Goal: Task Accomplishment & Management: Manage account settings

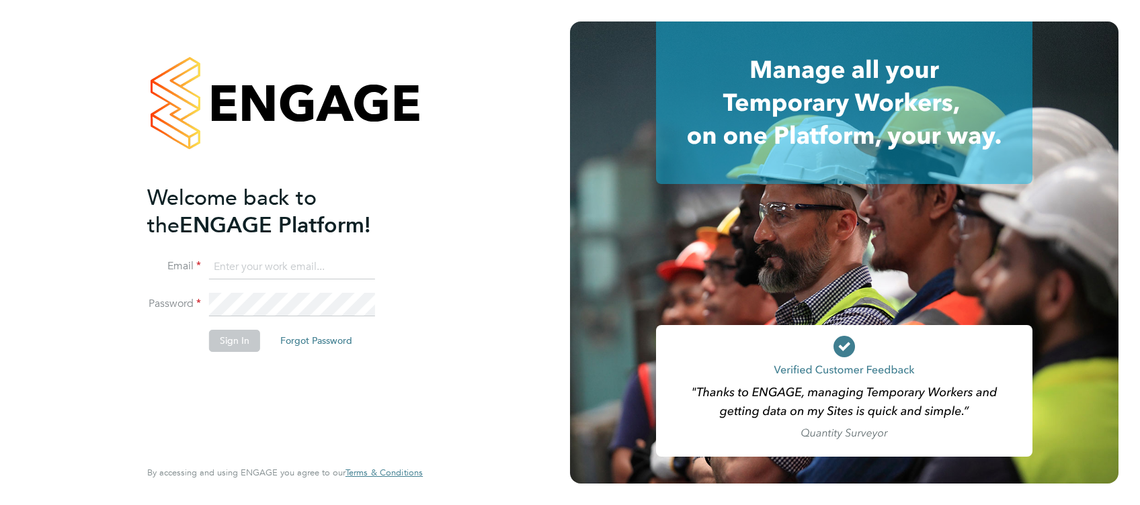
click at [239, 267] on input at bounding box center [292, 267] width 166 height 24
type input "simon.ward@apleona.com"
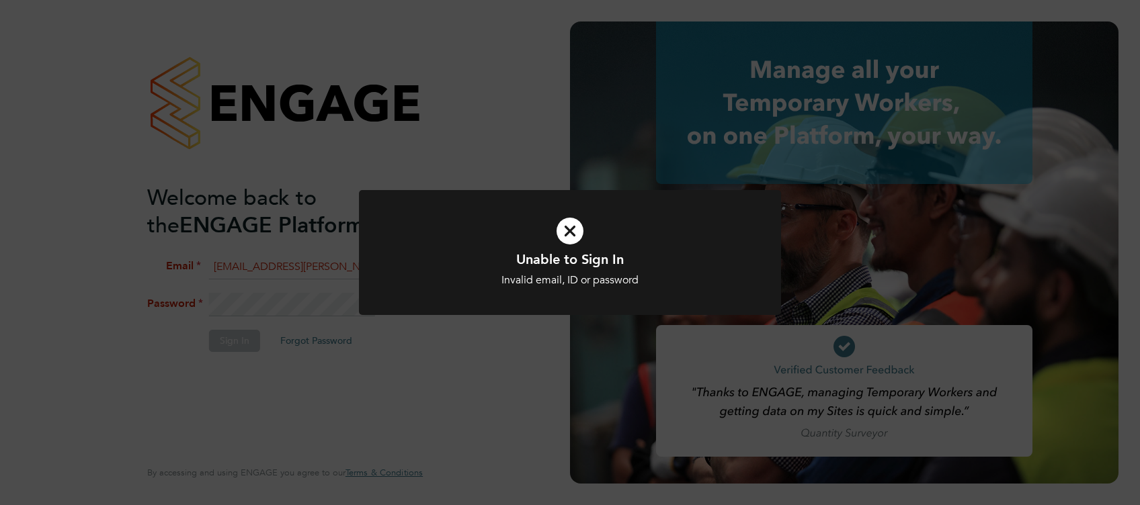
click at [570, 238] on icon at bounding box center [569, 231] width 349 height 52
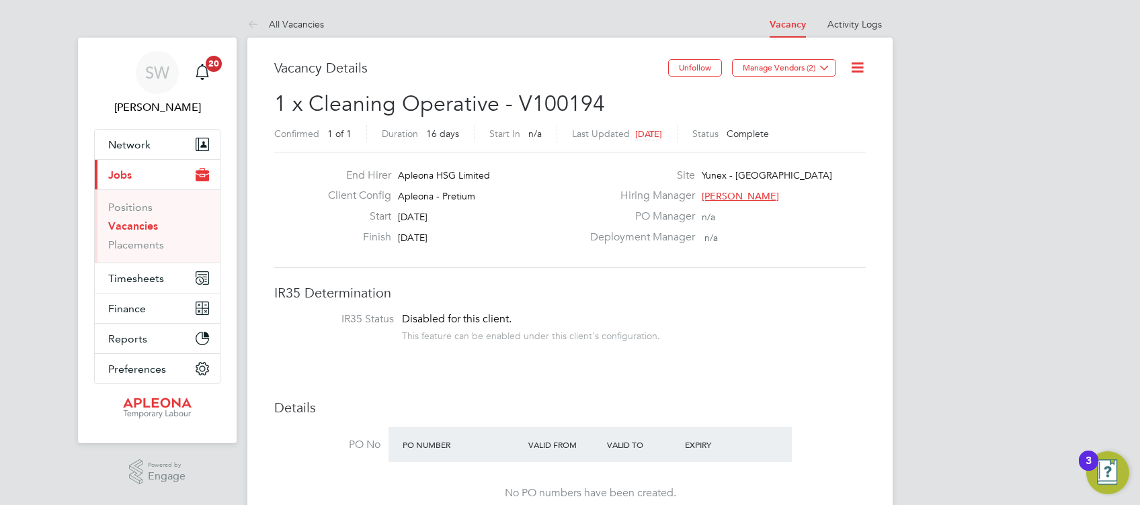
click at [129, 231] on link "Vacancies" at bounding box center [133, 226] width 50 height 13
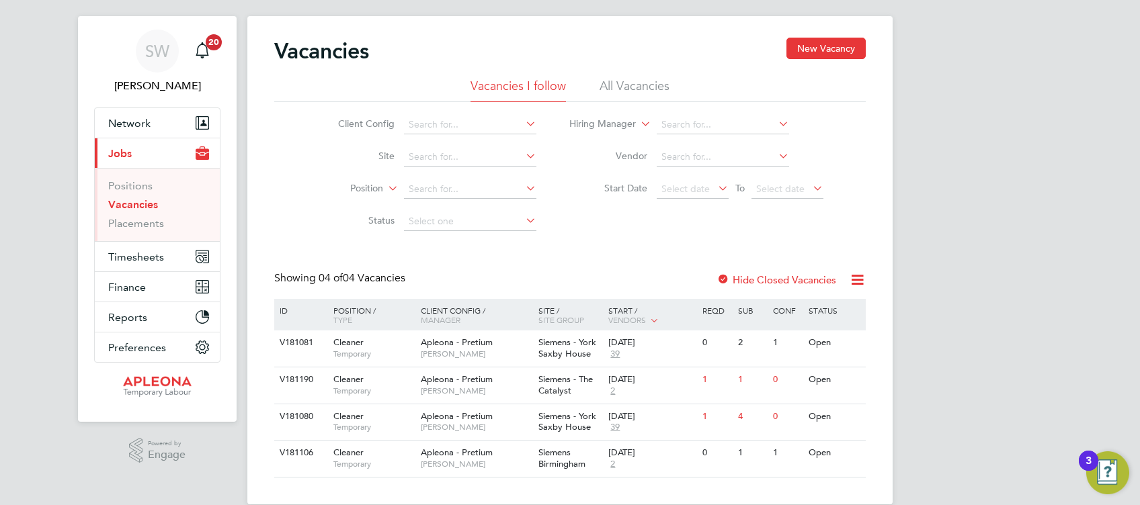
scroll to position [42, 0]
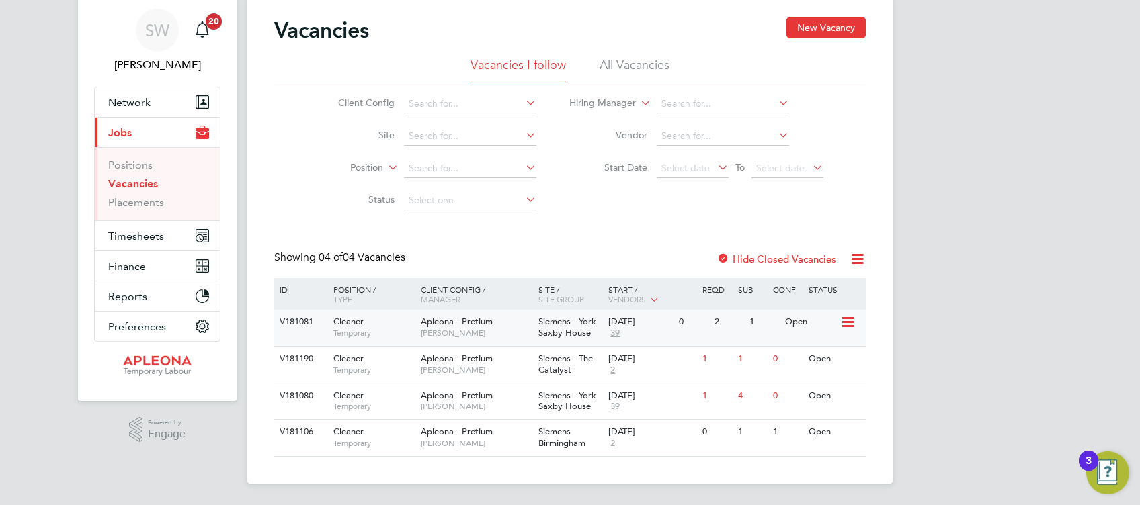
click at [586, 325] on span "Siemens - York Saxby House" at bounding box center [567, 327] width 58 height 23
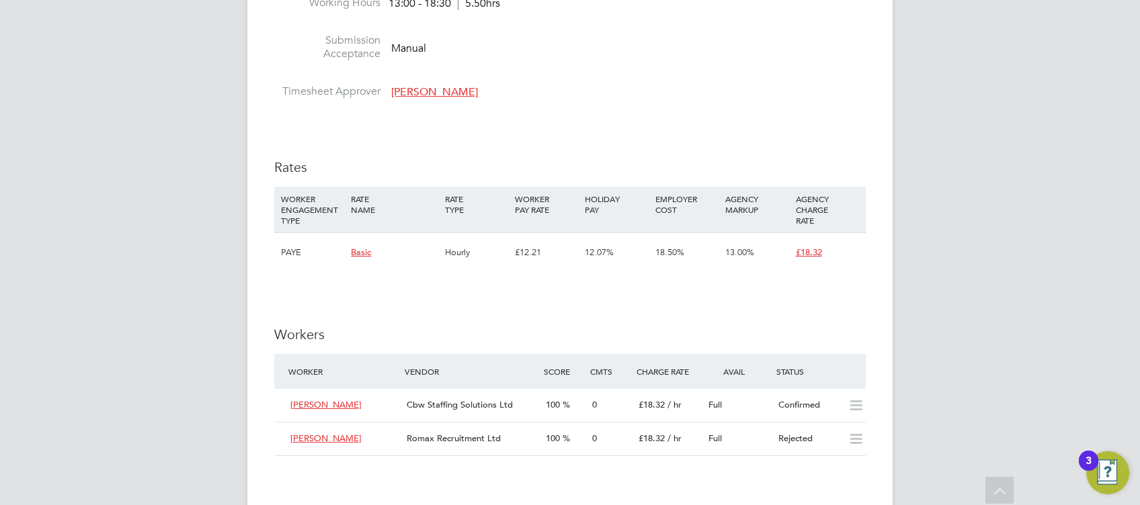
scroll to position [1075, 0]
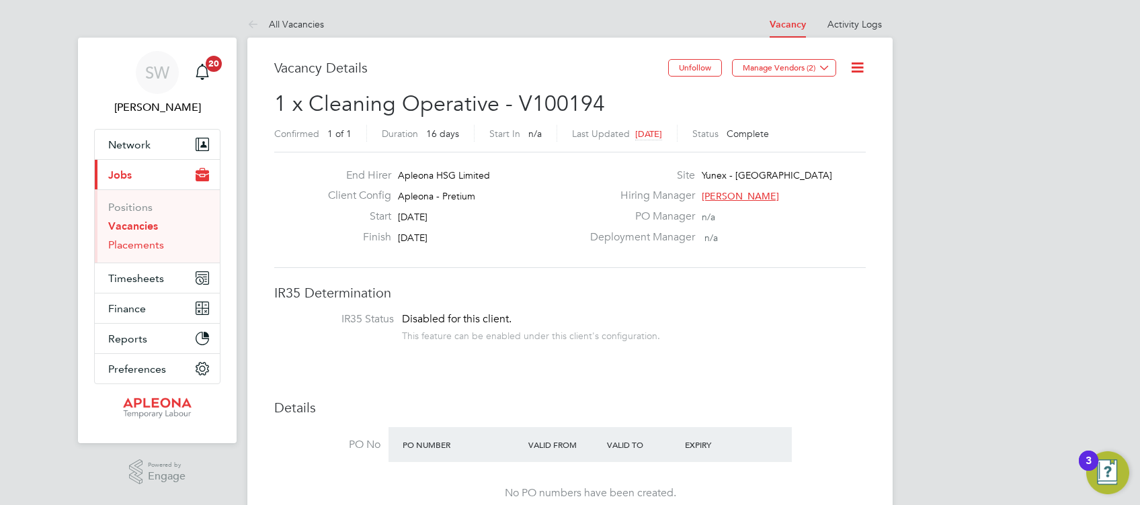
click at [129, 243] on link "Placements" at bounding box center [136, 245] width 56 height 13
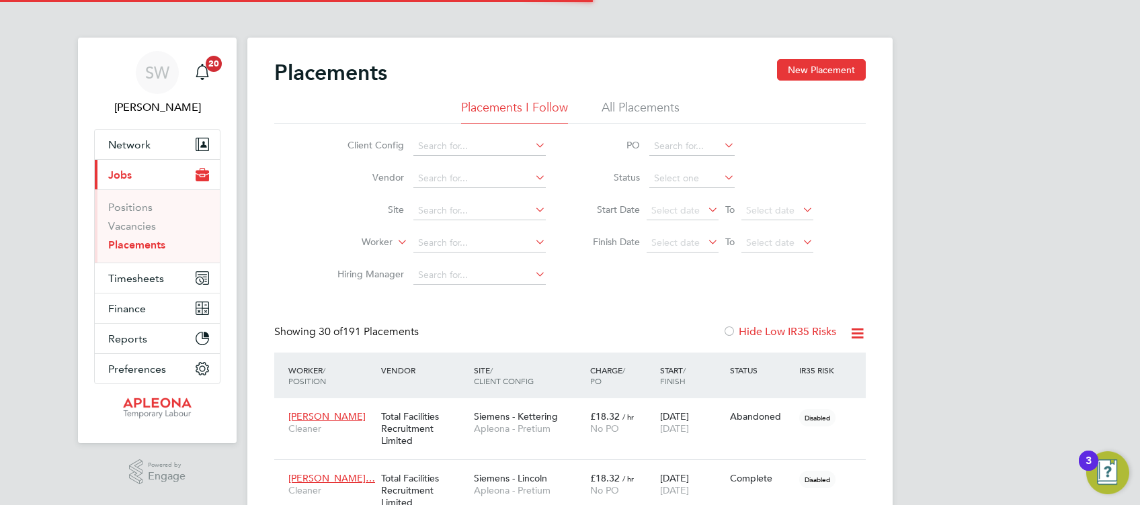
scroll to position [38, 93]
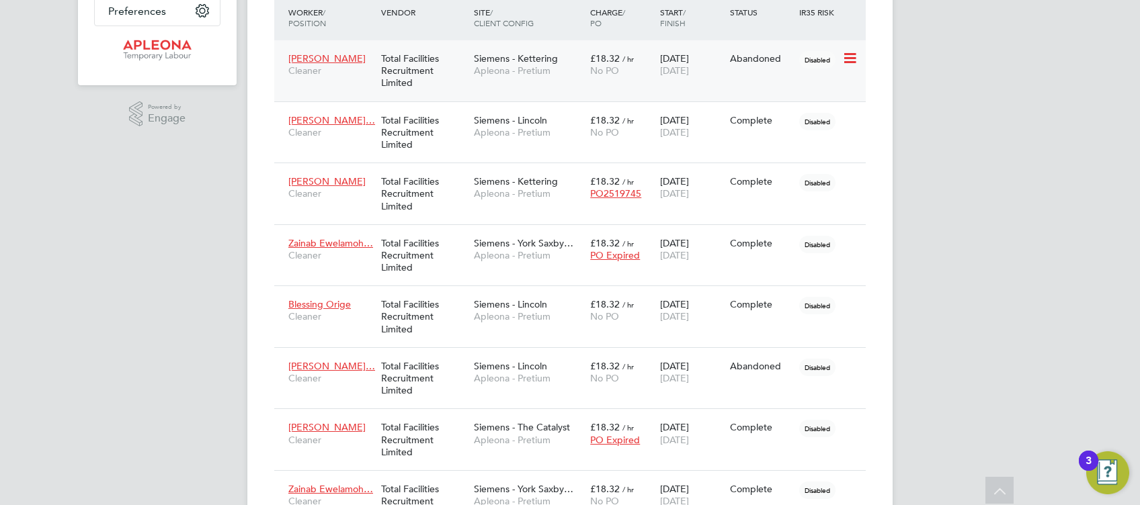
click at [849, 60] on icon at bounding box center [848, 58] width 13 height 16
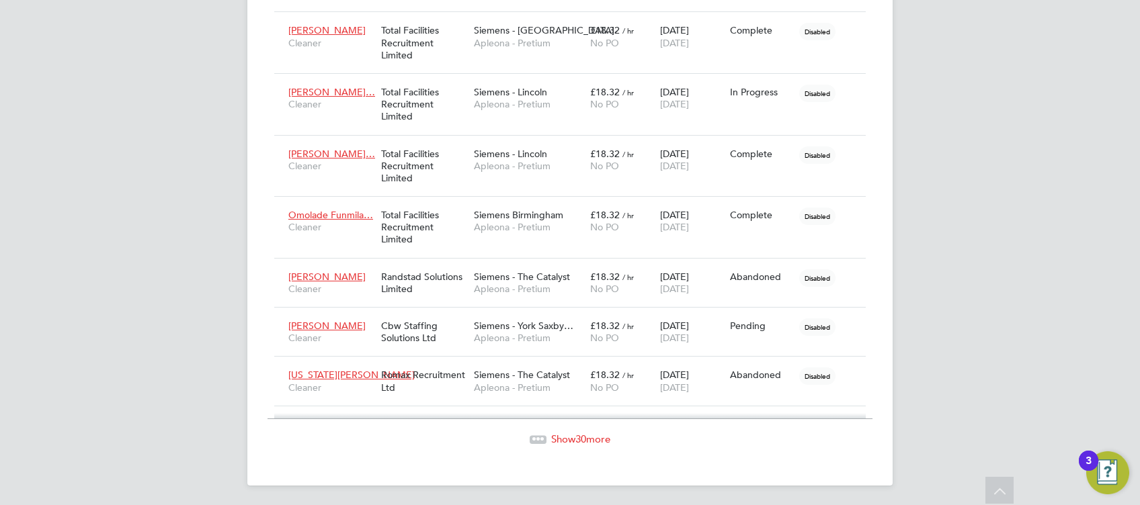
click at [567, 435] on span "Show 30 more" at bounding box center [580, 439] width 59 height 13
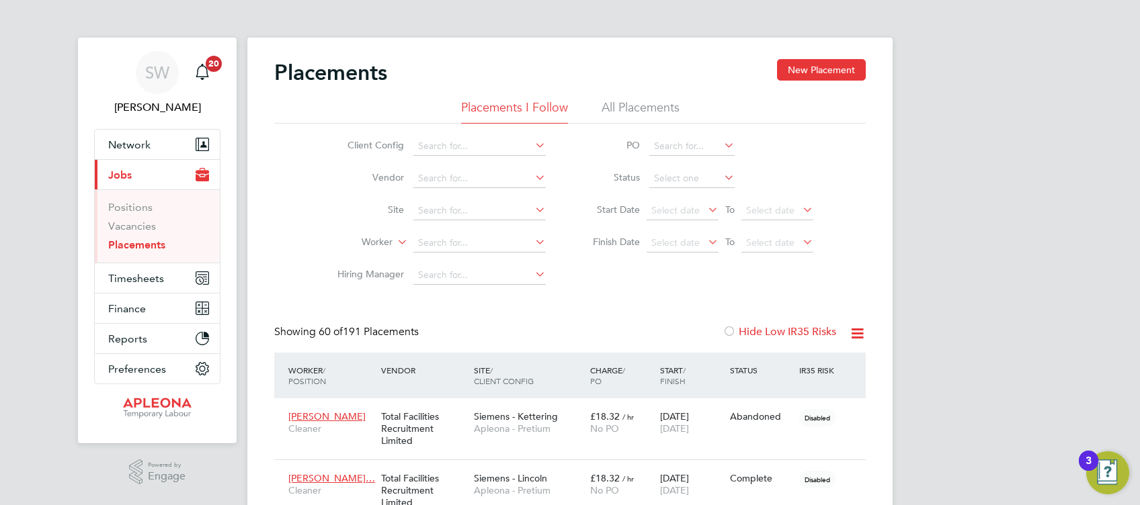
click at [721, 179] on icon at bounding box center [721, 177] width 0 height 19
click at [721, 171] on icon at bounding box center [721, 177] width 0 height 19
click at [721, 178] on icon at bounding box center [721, 177] width 0 height 19
click at [667, 173] on input at bounding box center [691, 178] width 85 height 19
click at [683, 228] on li "Pending" at bounding box center [692, 231] width 86 height 17
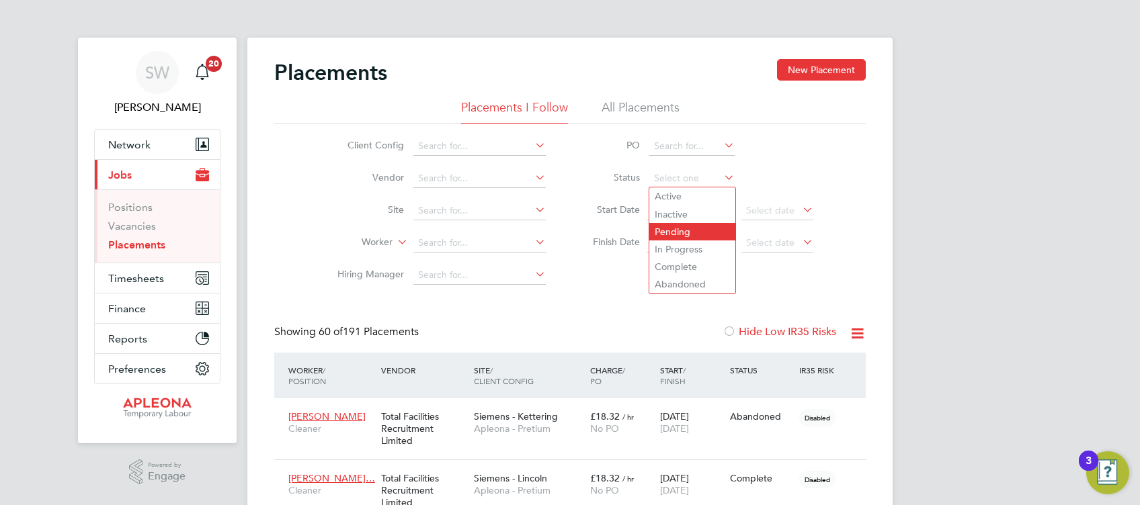
type input "Pending"
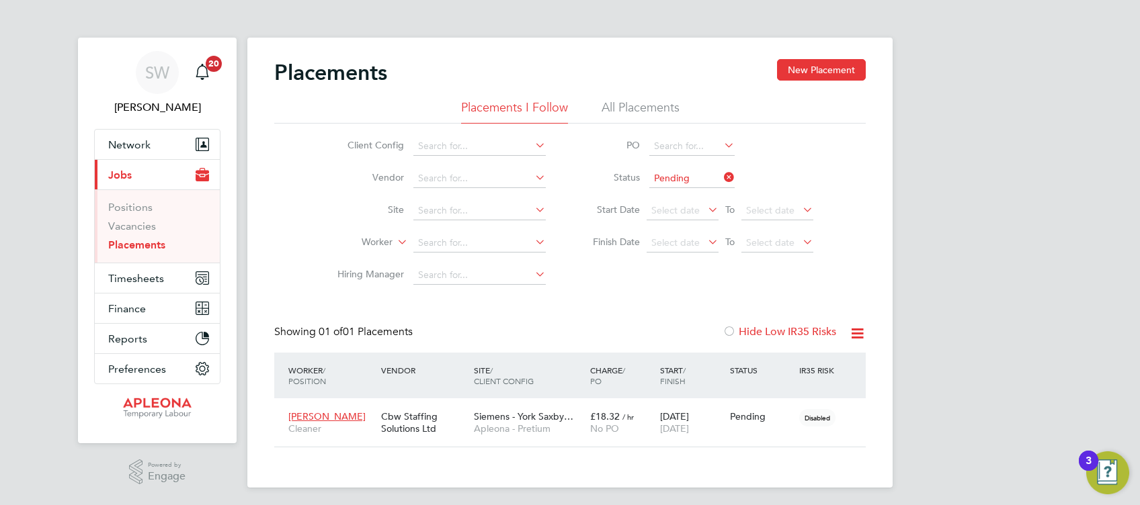
click at [721, 175] on icon at bounding box center [721, 177] width 0 height 19
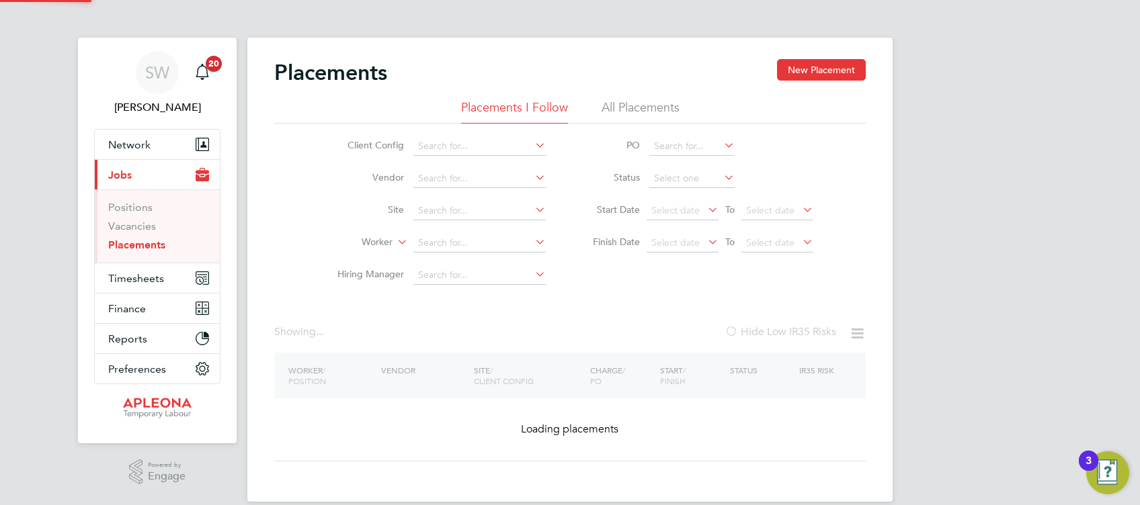
click at [721, 175] on icon at bounding box center [721, 177] width 0 height 19
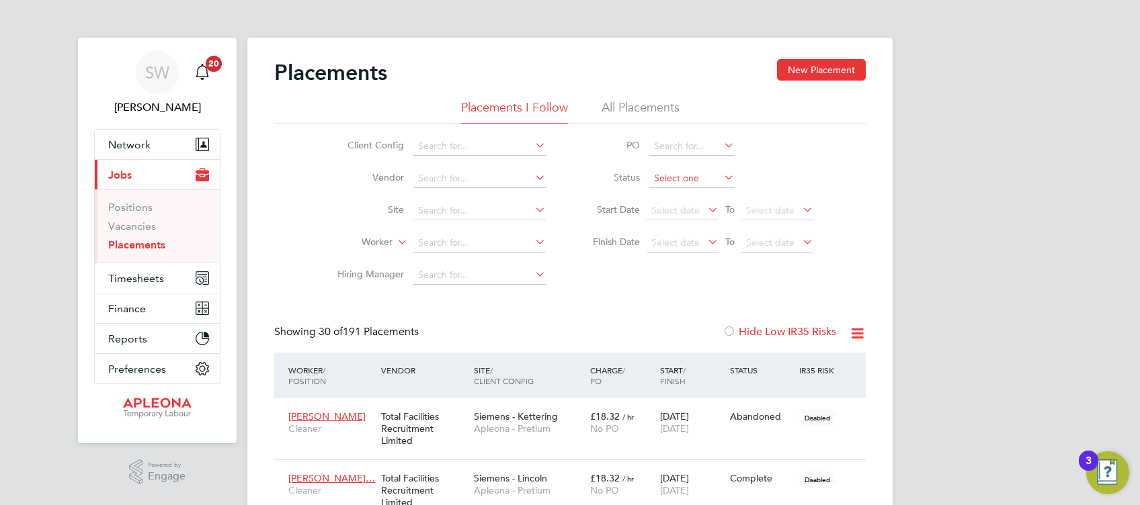
click at [709, 177] on input at bounding box center [691, 178] width 85 height 19
click at [701, 251] on li "In Progress" at bounding box center [692, 249] width 86 height 17
type input "In Progress"
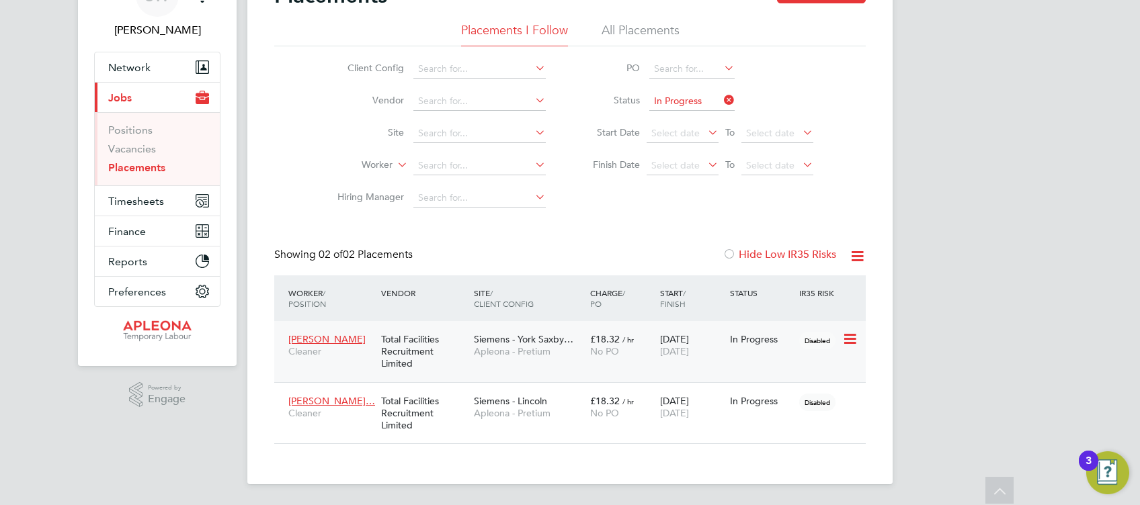
click at [671, 350] on span "24 Oct 2025" at bounding box center [674, 351] width 29 height 12
click at [721, 99] on icon at bounding box center [721, 100] width 0 height 19
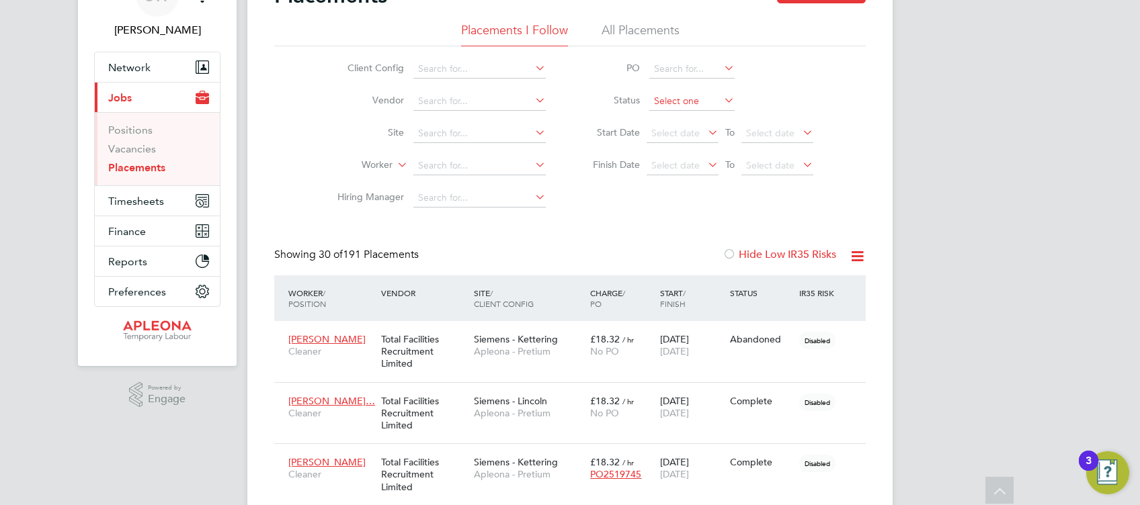
click at [683, 95] on input at bounding box center [691, 101] width 85 height 19
click at [677, 117] on li "Active" at bounding box center [692, 118] width 86 height 17
type input "Active"
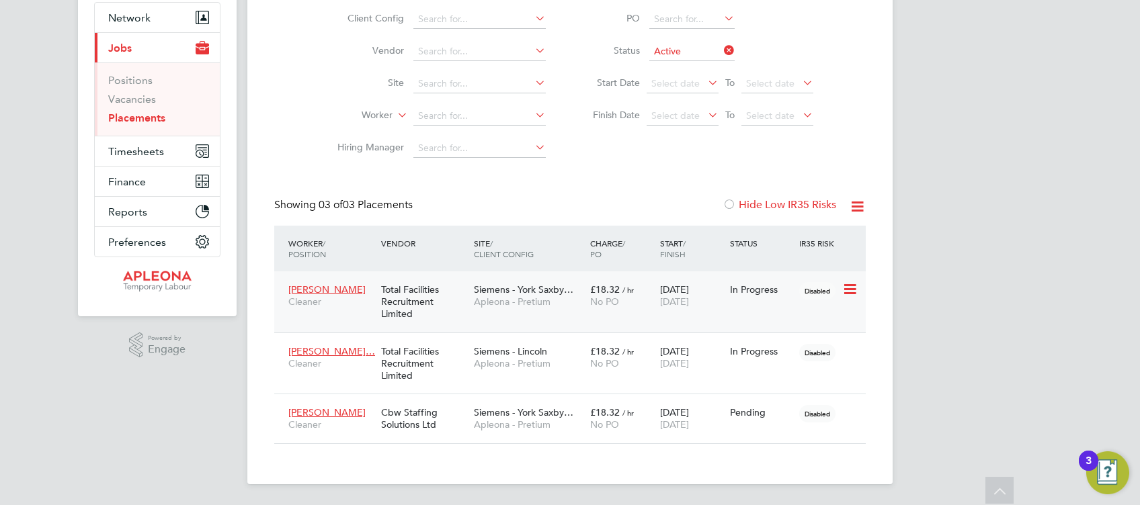
click at [847, 290] on icon at bounding box center [848, 290] width 13 height 16
click at [130, 99] on link "Vacancies" at bounding box center [132, 99] width 48 height 13
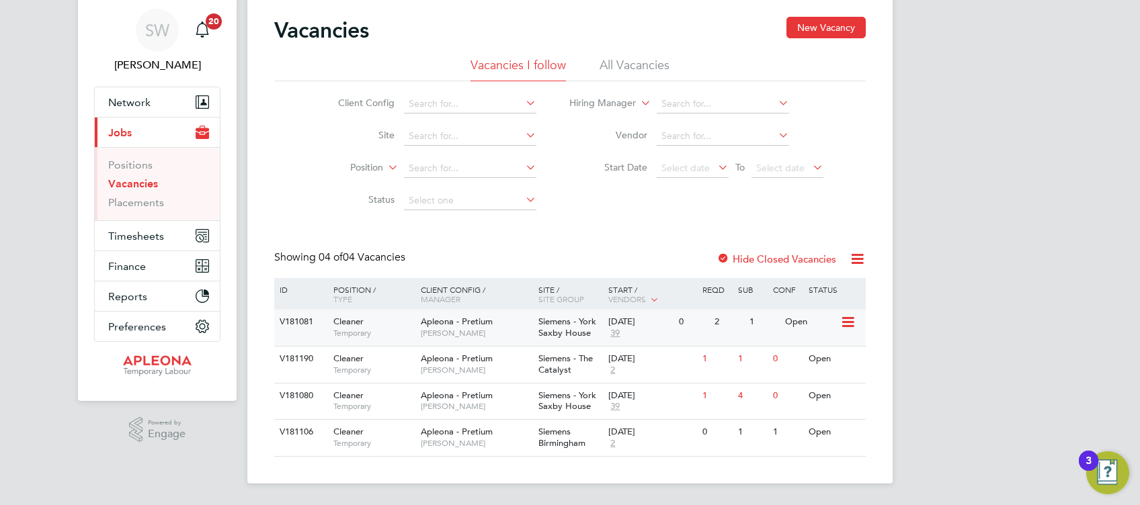
click at [640, 336] on div "26 Sep 2025 39" at bounding box center [640, 328] width 71 height 36
click at [672, 366] on div "26 Sep 2025 2" at bounding box center [640, 365] width 71 height 36
click at [804, 399] on div "Open" at bounding box center [811, 396] width 58 height 25
click at [133, 185] on link "Vacancies" at bounding box center [133, 183] width 50 height 13
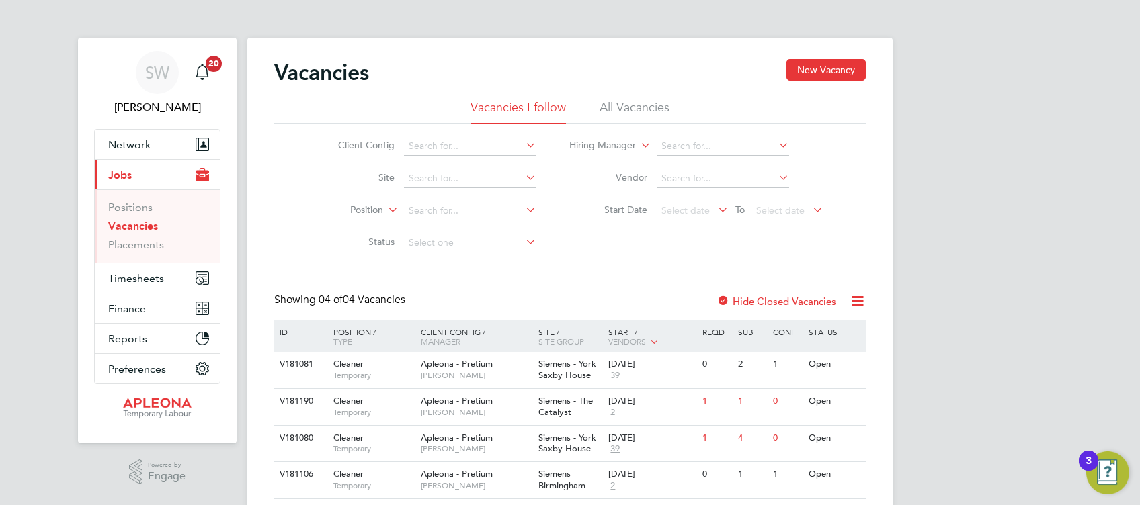
click at [132, 229] on link "Vacancies" at bounding box center [133, 226] width 50 height 13
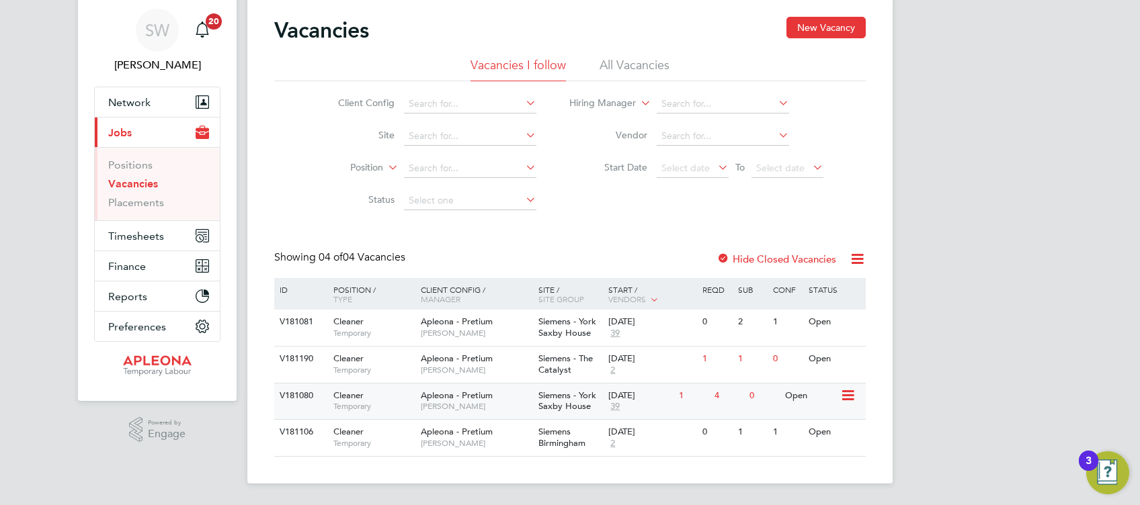
click at [629, 400] on div "23 Sep 2025" at bounding box center [640, 395] width 64 height 11
click at [851, 399] on icon at bounding box center [846, 396] width 13 height 16
click at [814, 463] on li "Update Status" at bounding box center [815, 465] width 78 height 19
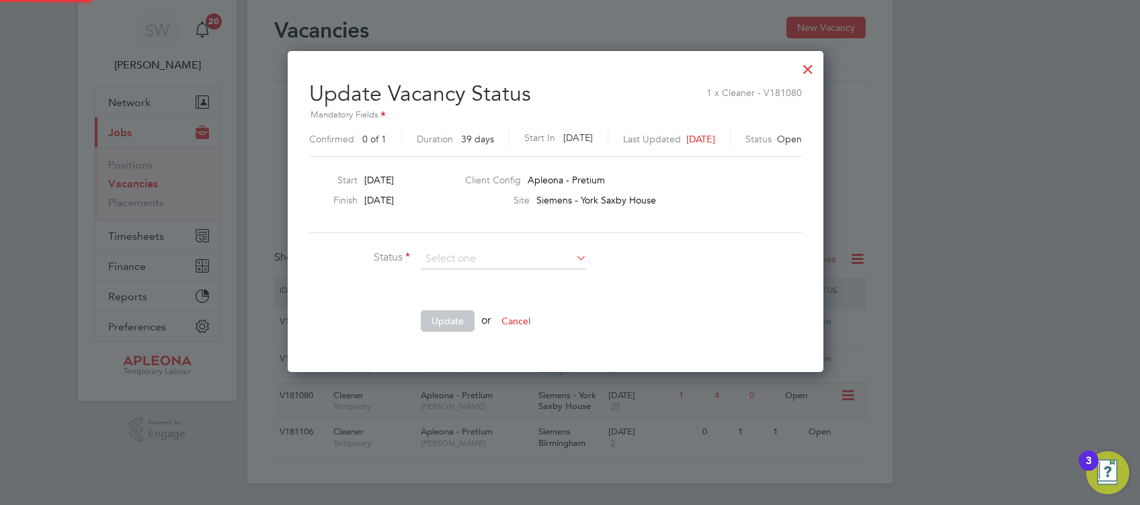
scroll to position [319, 565]
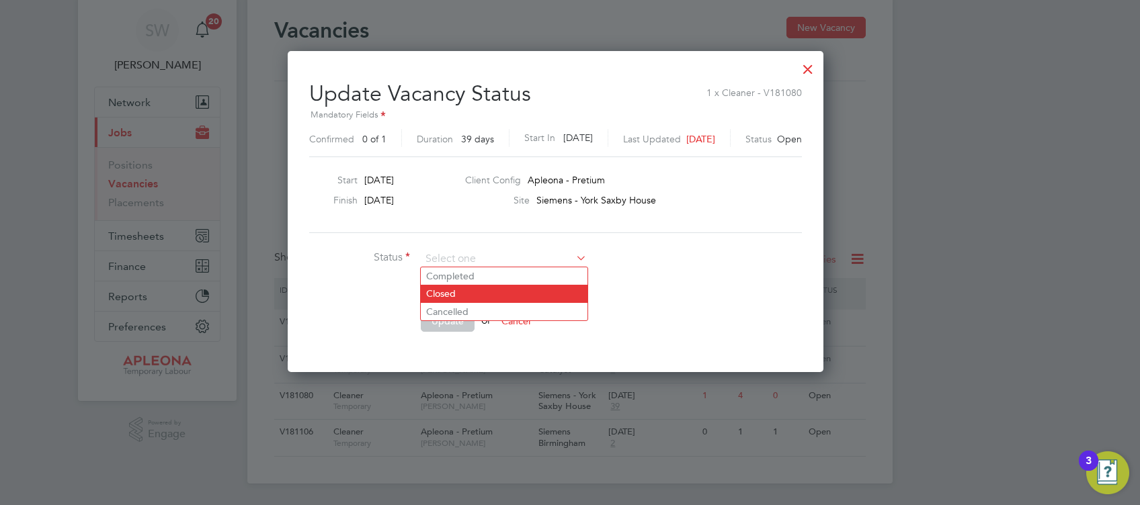
click at [449, 294] on li "Closed" at bounding box center [504, 293] width 167 height 17
type input "Closed"
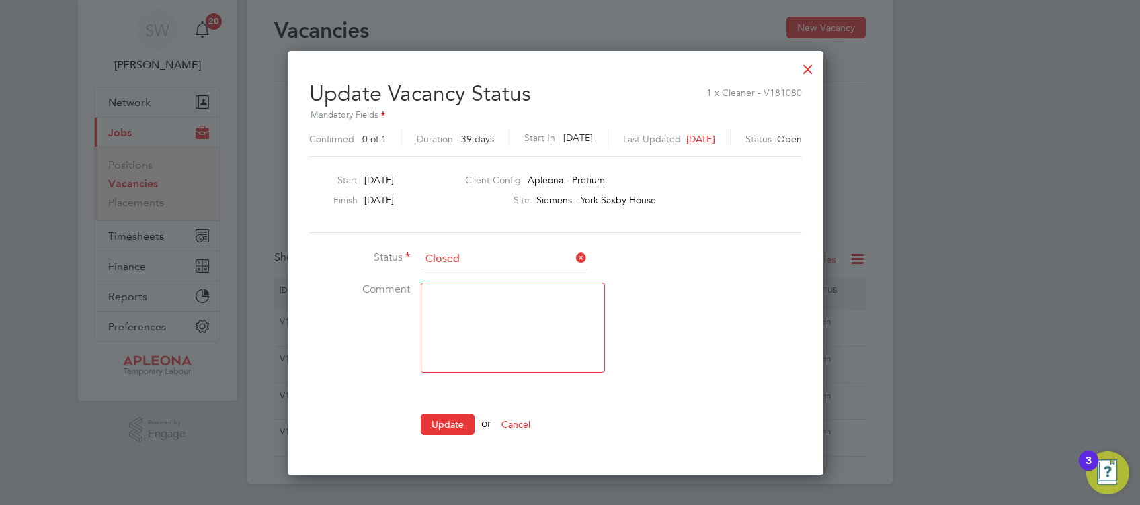
scroll to position [423, 565]
click at [451, 293] on textarea at bounding box center [513, 328] width 184 height 90
type textarea "Worker Placed"
click at [451, 421] on button "Update" at bounding box center [448, 425] width 54 height 22
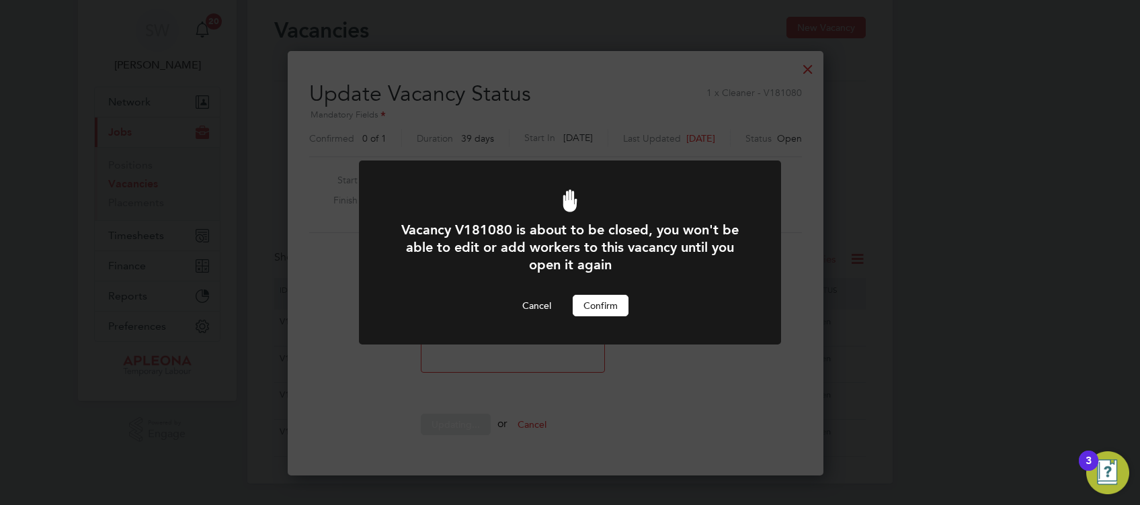
scroll to position [0, 0]
click at [603, 307] on button "Confirm" at bounding box center [601, 306] width 56 height 22
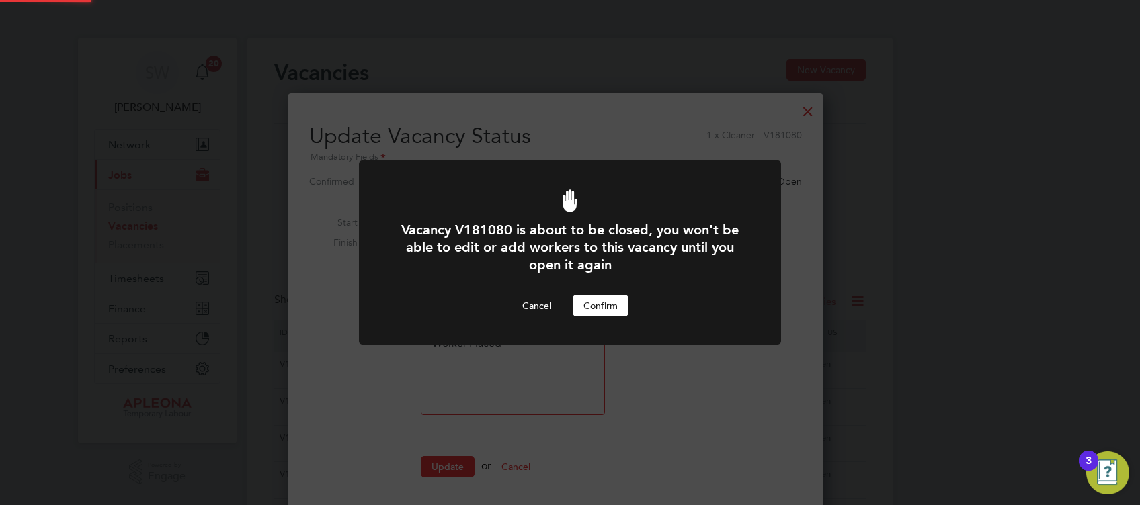
scroll to position [42, 0]
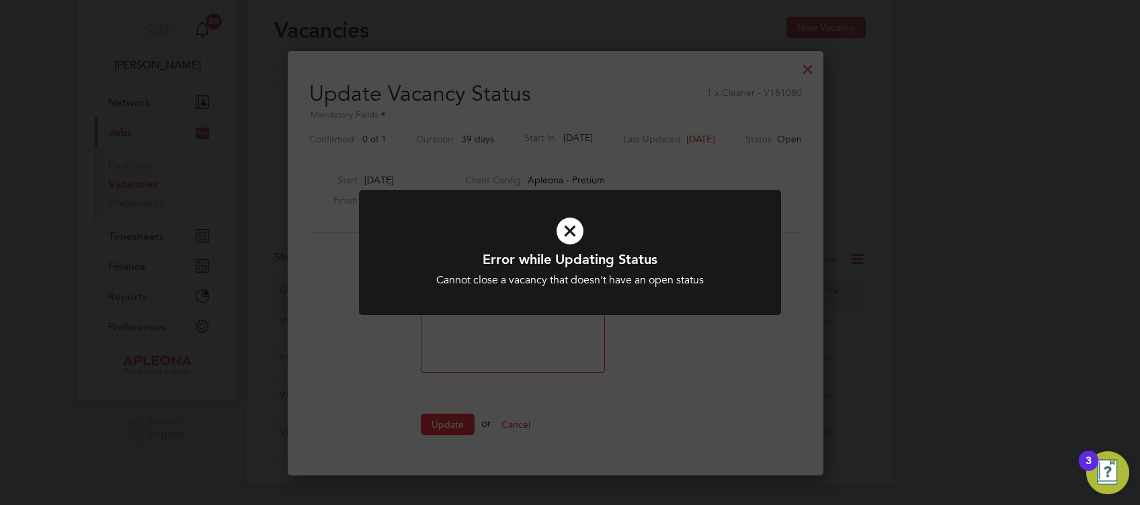
click at [565, 235] on icon at bounding box center [569, 231] width 349 height 52
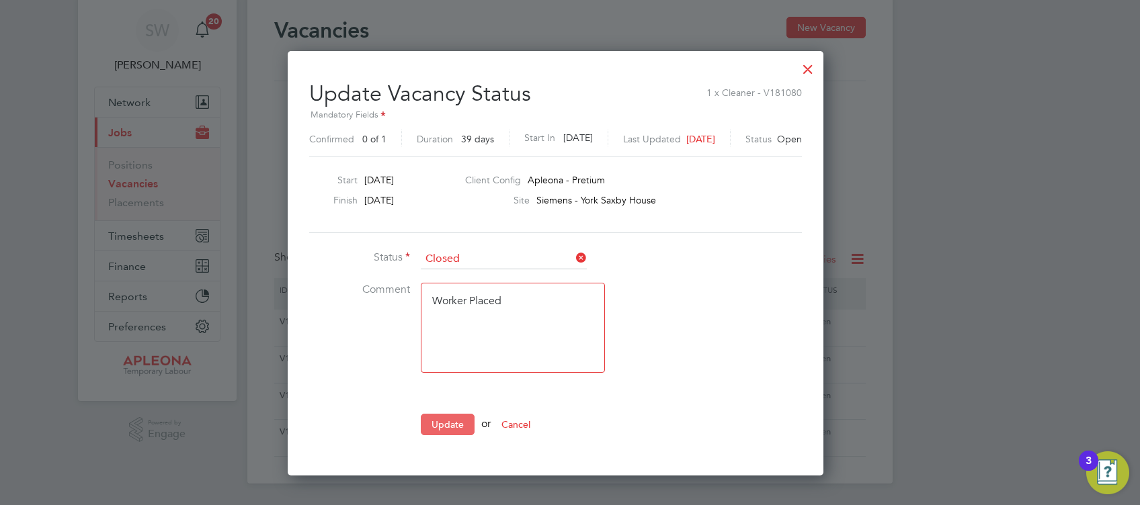
click at [445, 422] on button "Update" at bounding box center [448, 425] width 54 height 22
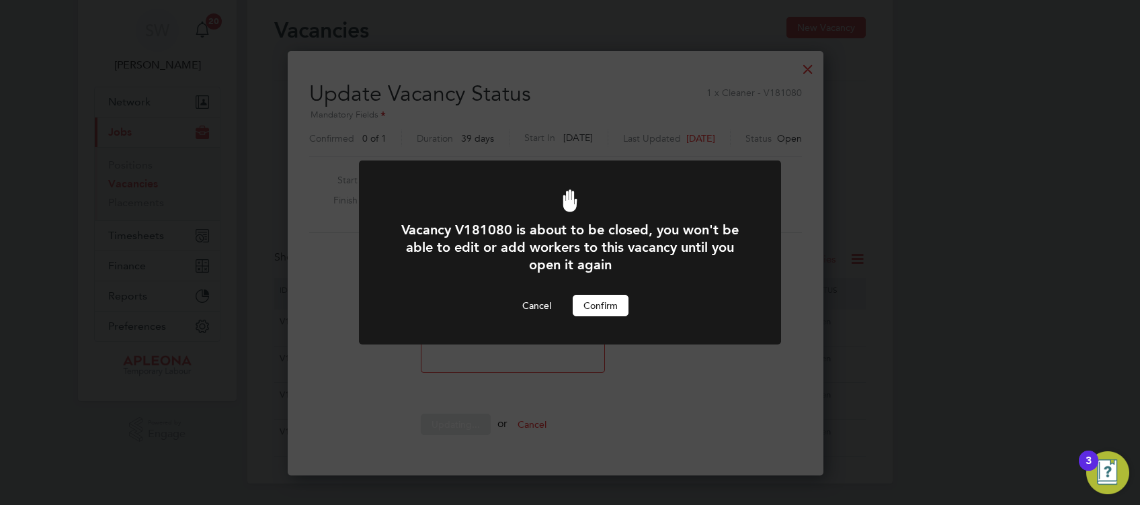
scroll to position [0, 0]
click at [611, 298] on button "Confirm" at bounding box center [601, 306] width 56 height 22
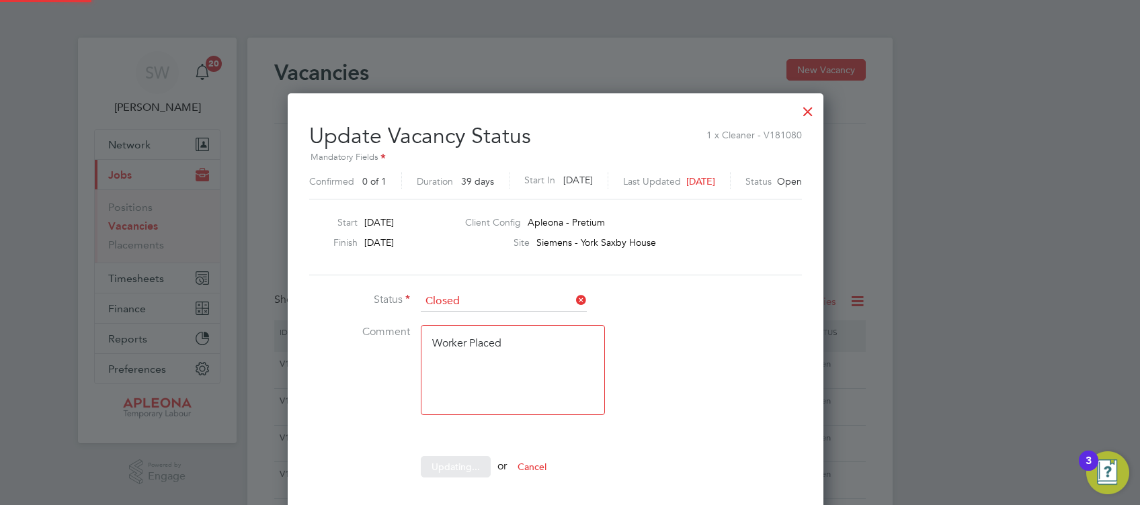
scroll to position [42, 0]
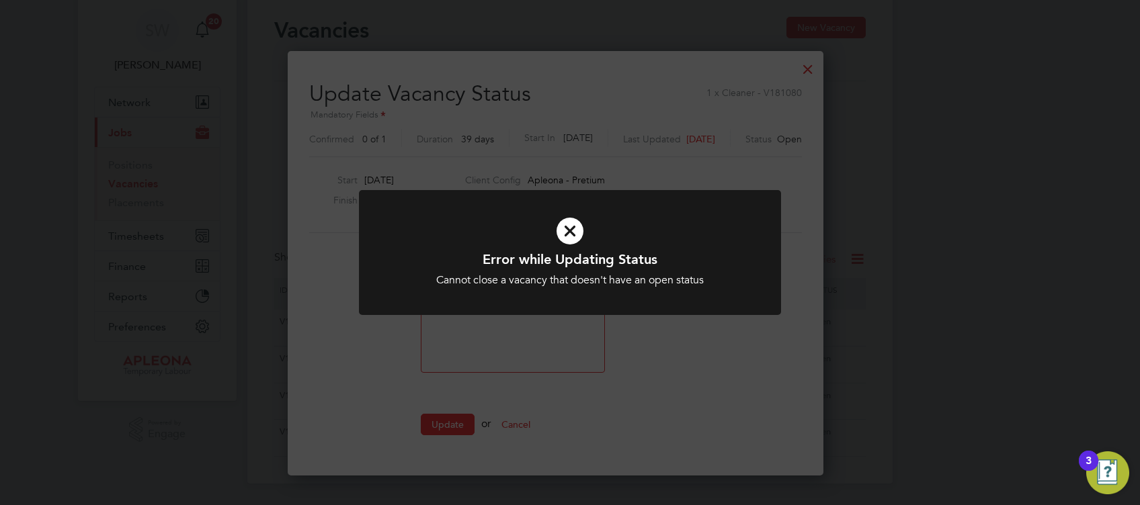
click at [556, 231] on icon at bounding box center [569, 231] width 349 height 52
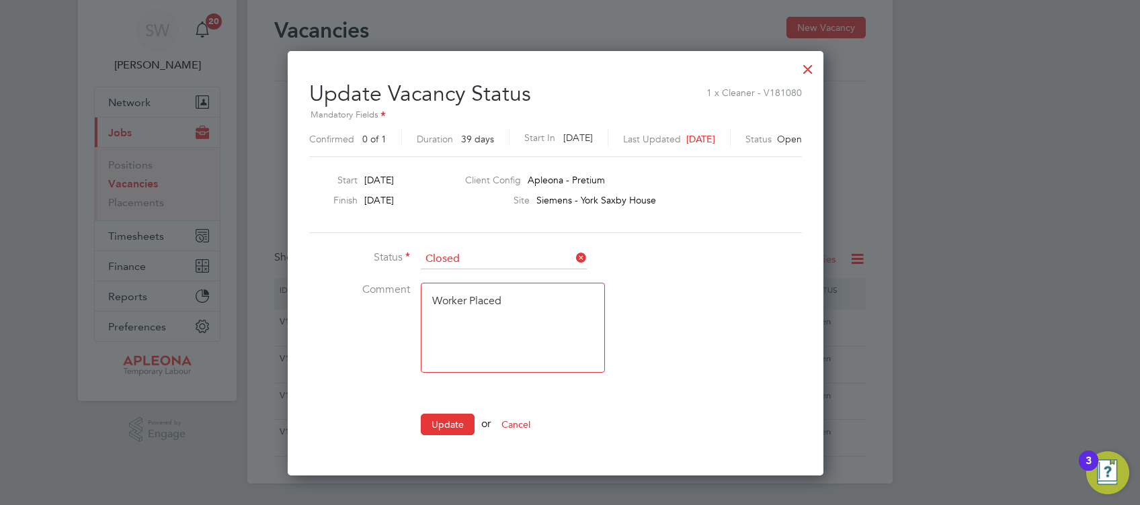
click at [820, 70] on div at bounding box center [808, 66] width 24 height 24
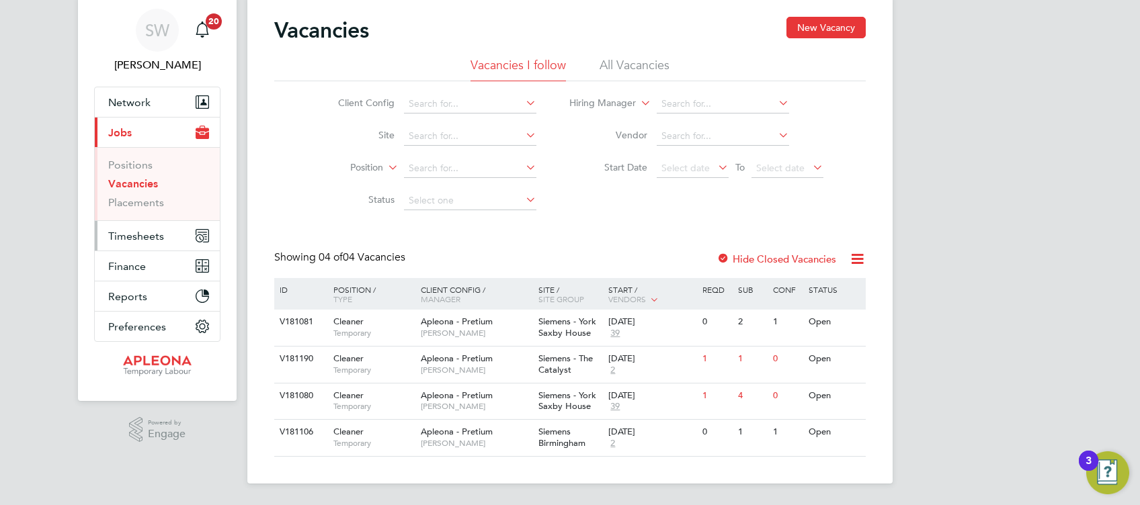
click at [140, 239] on span "Timesheets" at bounding box center [136, 236] width 56 height 13
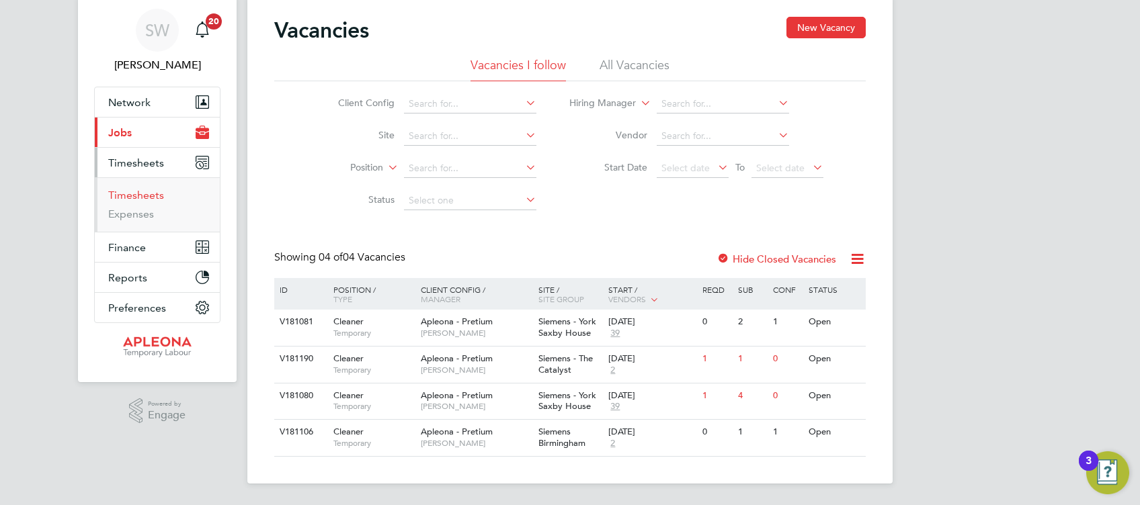
click at [141, 196] on link "Timesheets" at bounding box center [136, 195] width 56 height 13
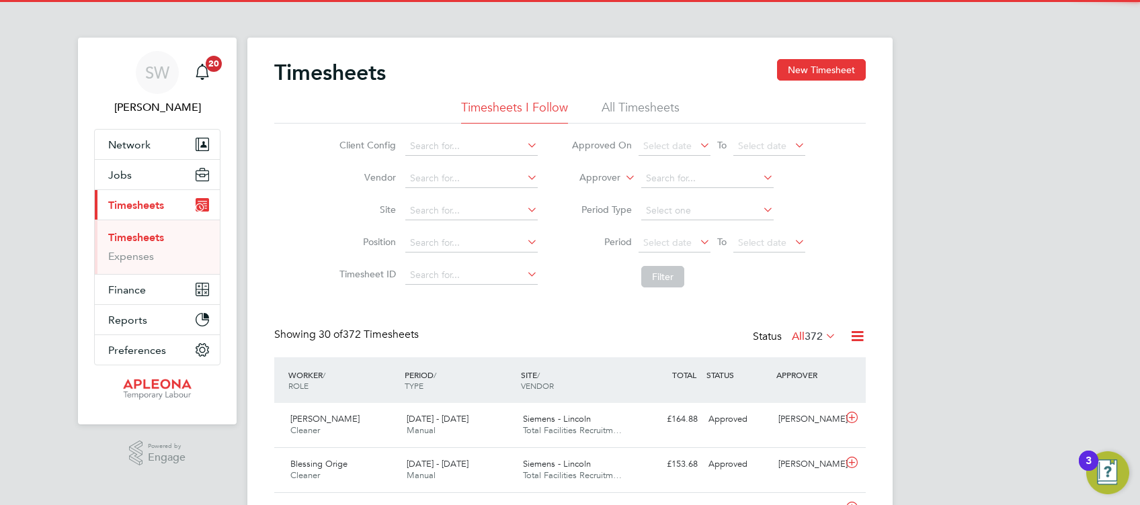
scroll to position [7, 6]
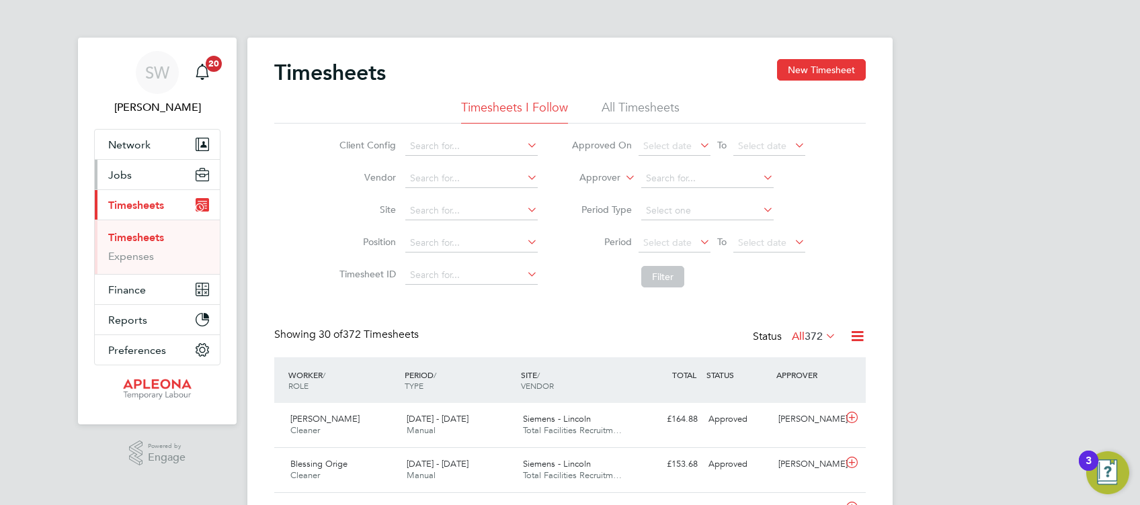
click at [121, 173] on span "Jobs" at bounding box center [120, 175] width 24 height 13
click at [112, 169] on span "Jobs" at bounding box center [120, 175] width 24 height 13
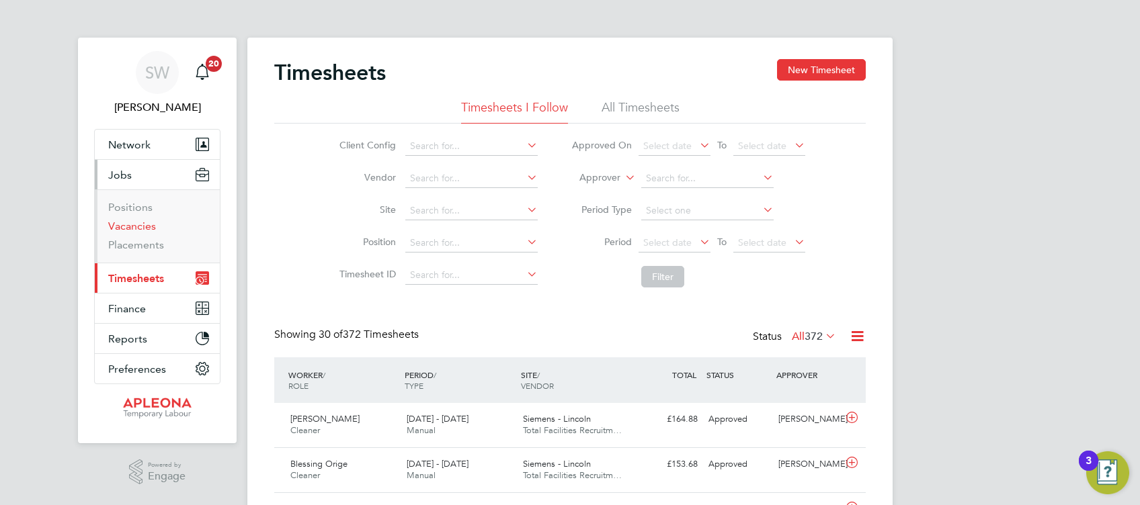
click at [136, 226] on link "Vacancies" at bounding box center [132, 226] width 48 height 13
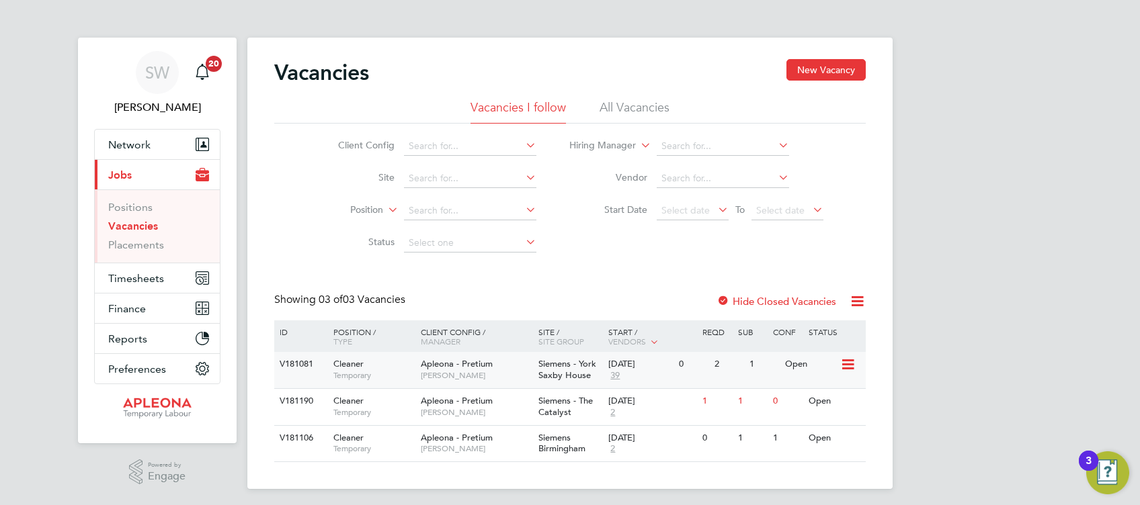
click at [595, 368] on span "Siemens - York Saxby House" at bounding box center [567, 369] width 58 height 23
click at [850, 368] on icon at bounding box center [846, 365] width 13 height 16
click at [817, 434] on li "Update Status" at bounding box center [815, 434] width 78 height 19
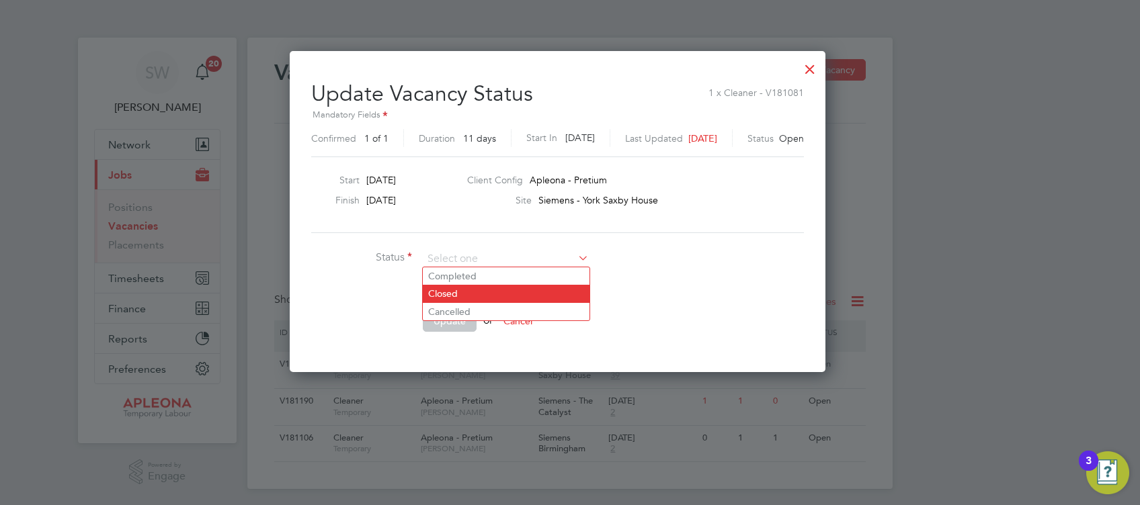
click at [466, 292] on li "Closed" at bounding box center [506, 293] width 167 height 17
type input "Closed"
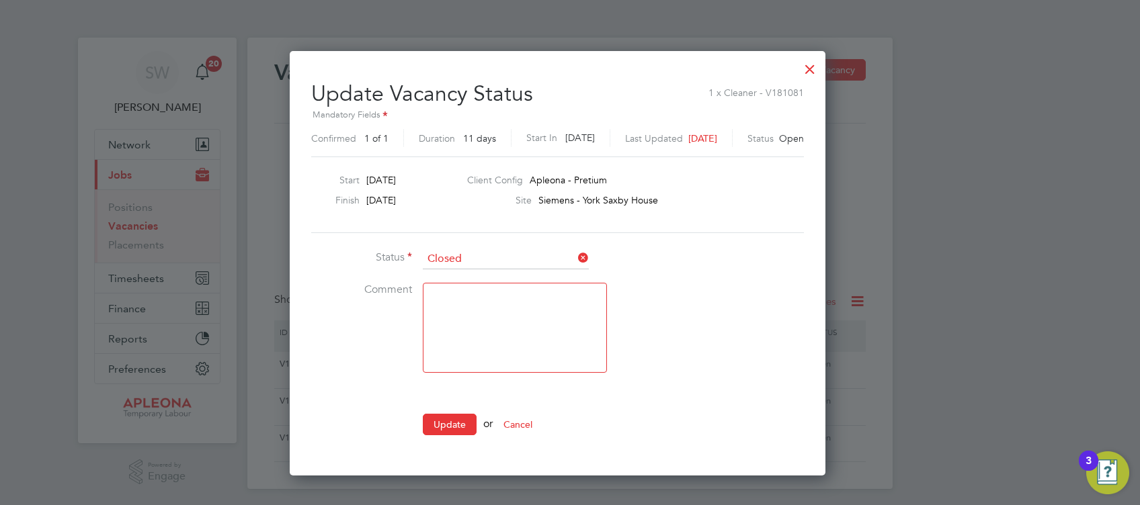
click at [442, 295] on textarea at bounding box center [515, 328] width 184 height 90
type textarea "Worker placed"
click at [453, 418] on button "Update" at bounding box center [450, 425] width 54 height 22
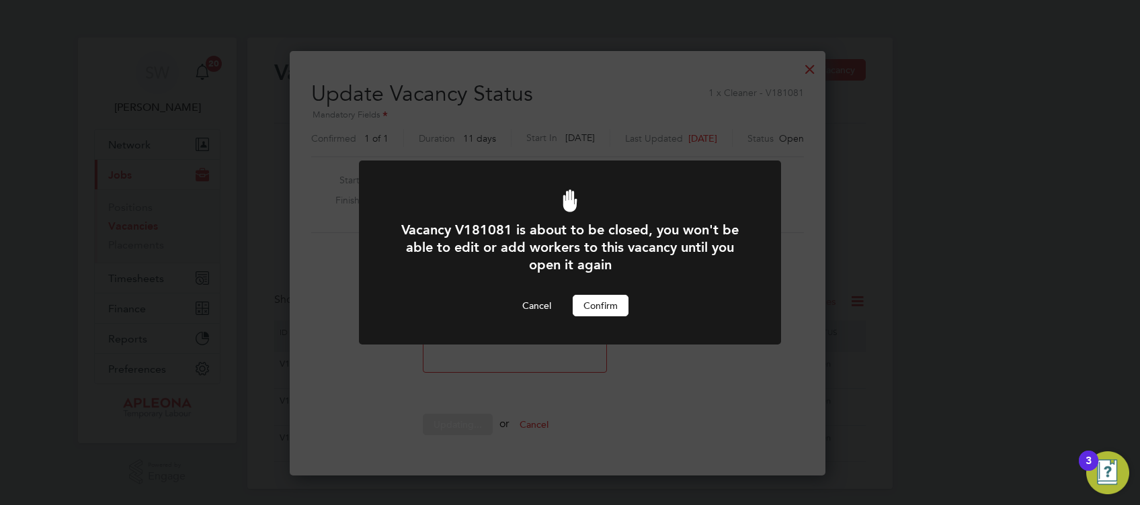
click at [603, 304] on button "Confirm" at bounding box center [601, 306] width 56 height 22
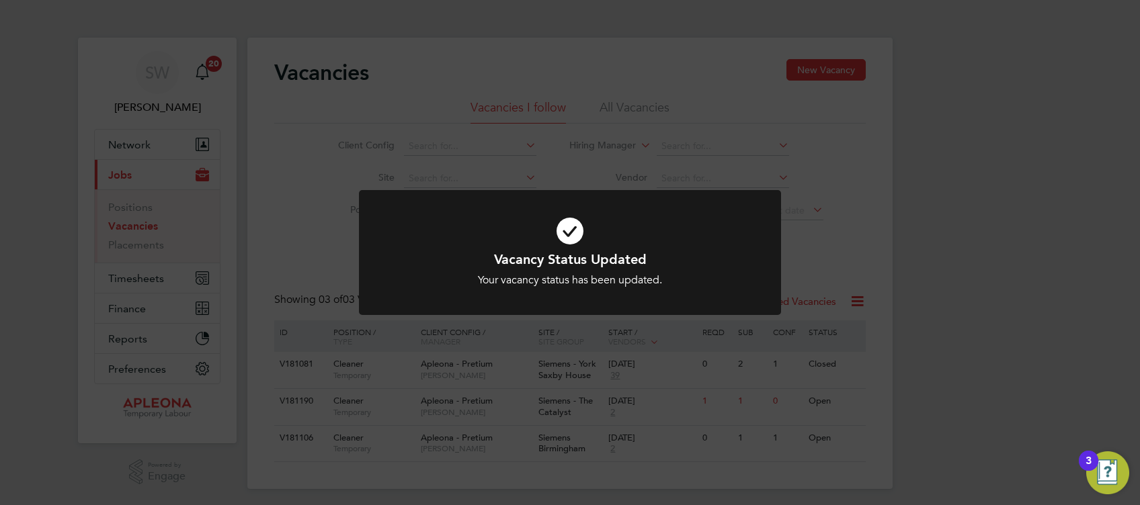
click at [569, 225] on icon at bounding box center [569, 231] width 349 height 52
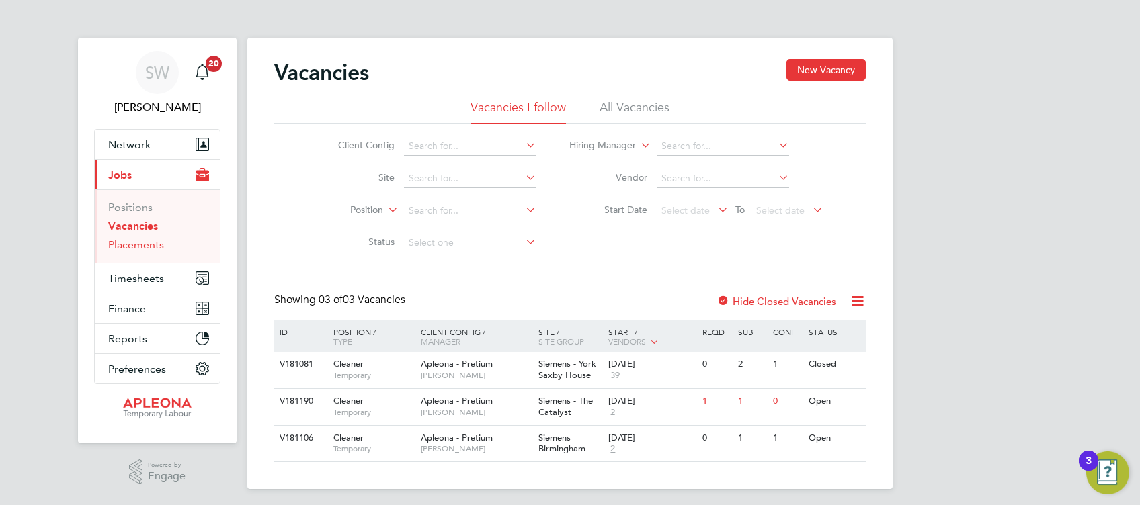
click at [128, 244] on link "Placements" at bounding box center [136, 245] width 56 height 13
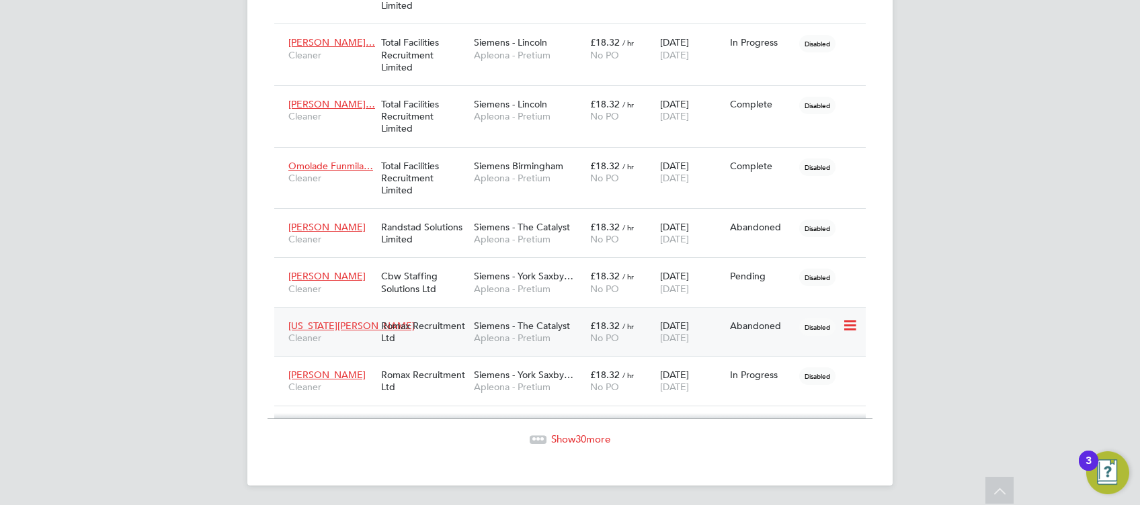
click at [850, 325] on icon at bounding box center [848, 326] width 13 height 16
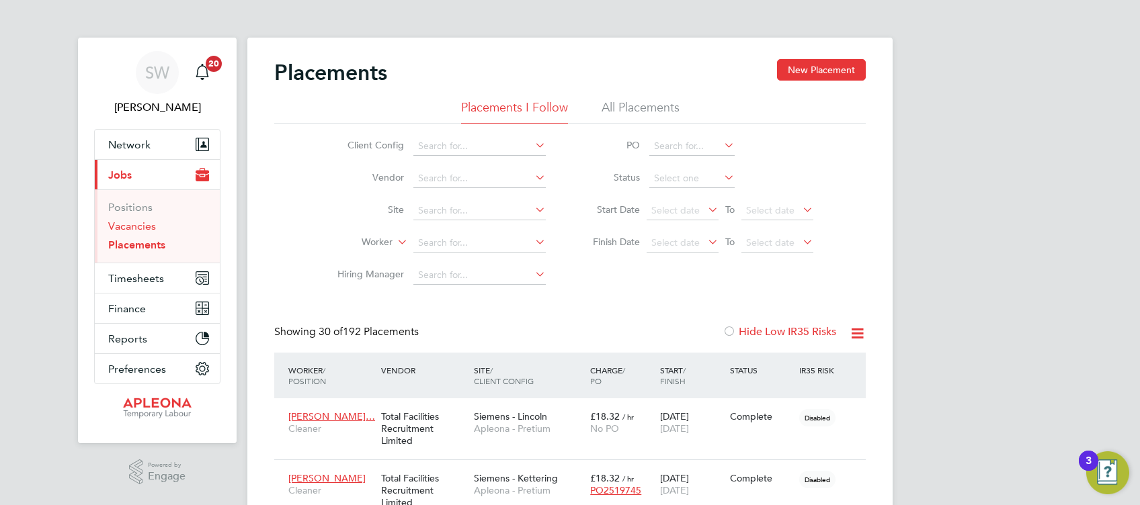
click at [132, 226] on link "Vacancies" at bounding box center [132, 226] width 48 height 13
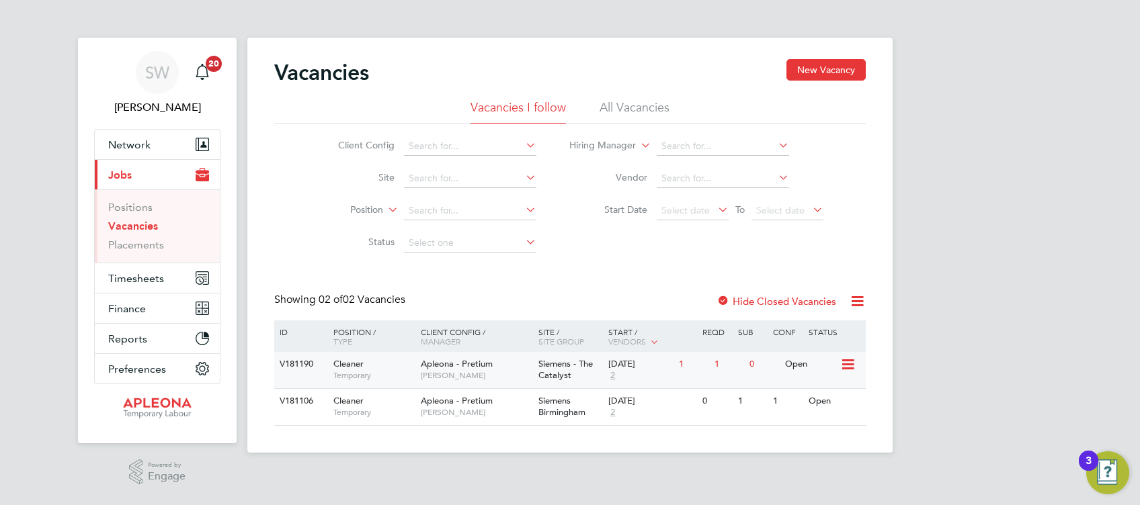
click at [655, 372] on div "26 Sep 2025 2" at bounding box center [640, 370] width 71 height 36
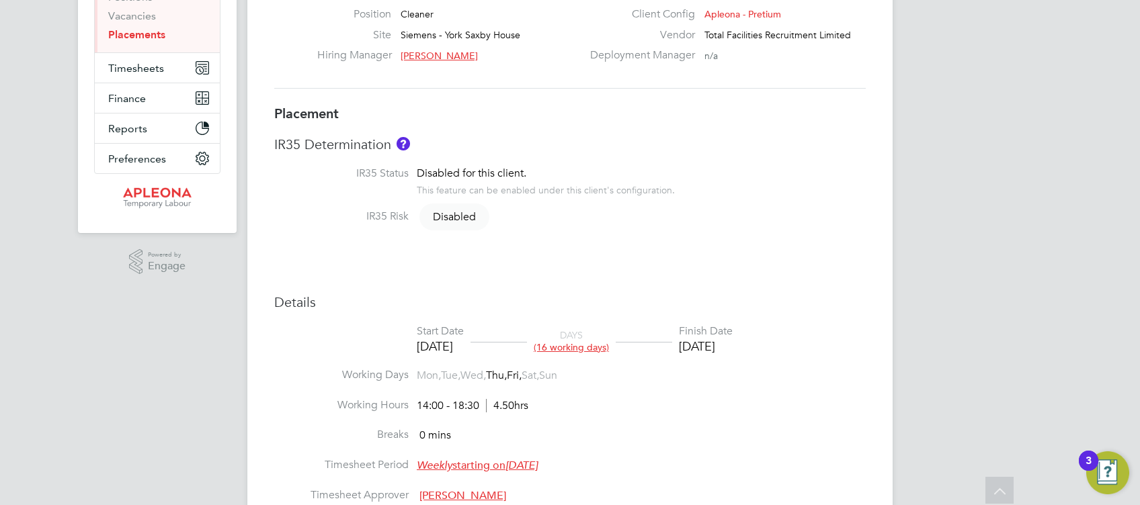
scroll to position [179, 0]
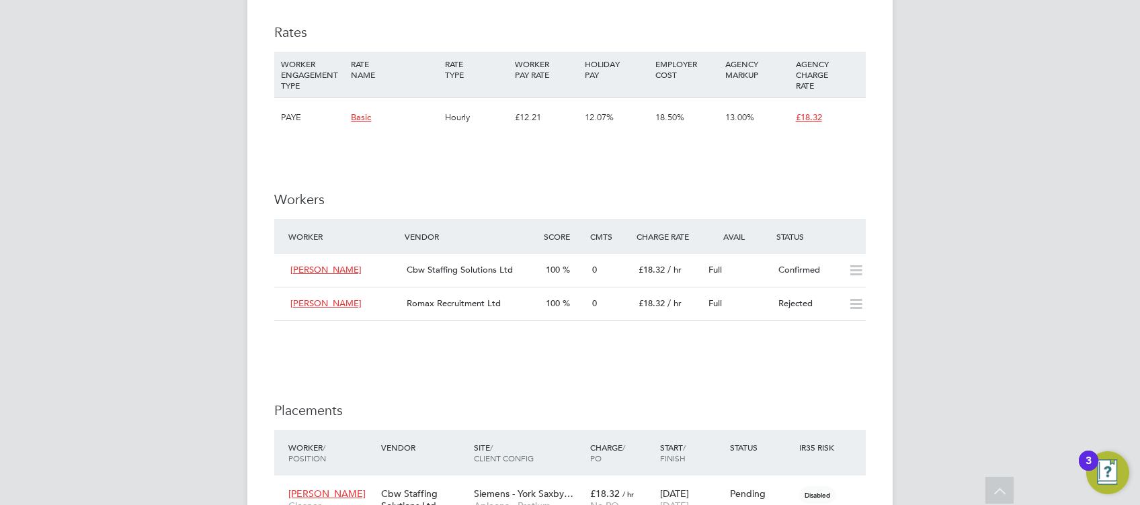
scroll to position [716, 0]
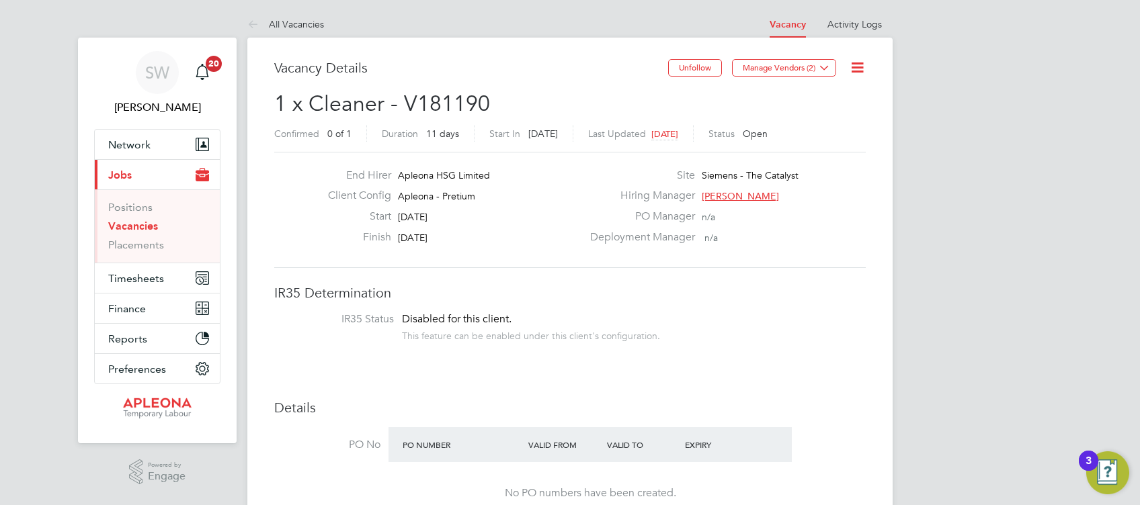
click at [856, 70] on icon at bounding box center [857, 67] width 17 height 17
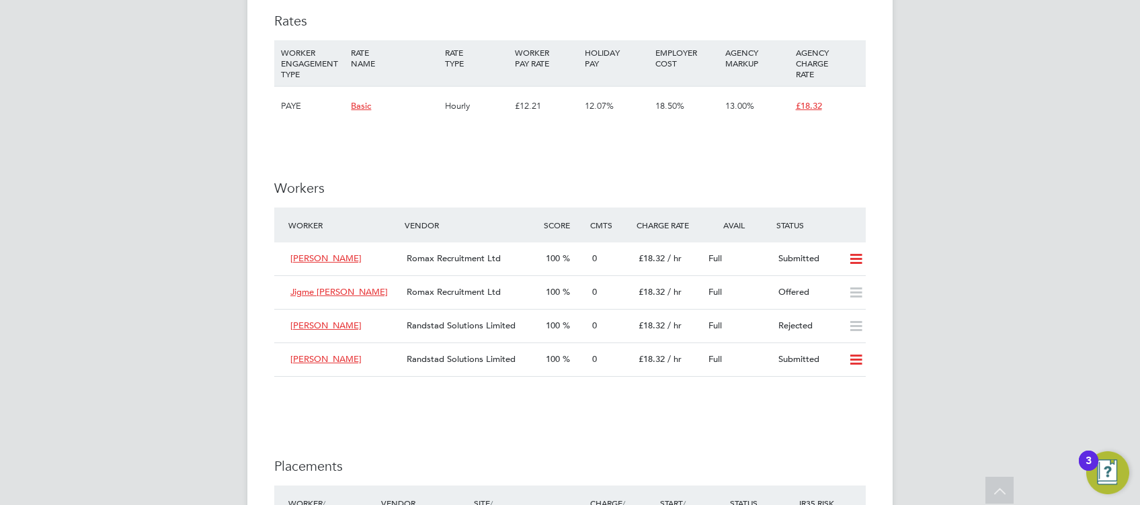
scroll to position [1254, 0]
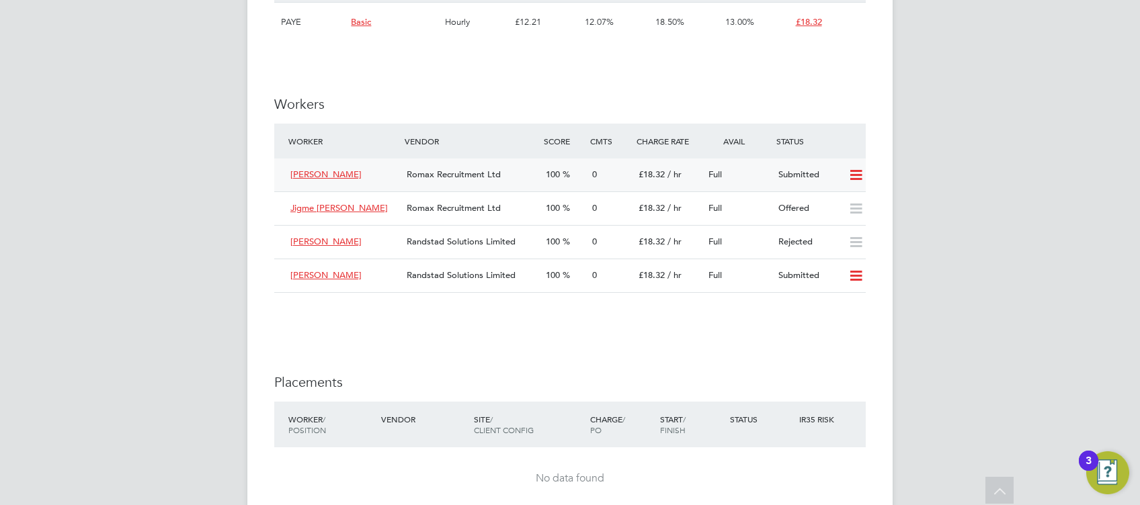
click at [856, 175] on icon at bounding box center [855, 175] width 17 height 11
click at [838, 204] on li "Offer" at bounding box center [838, 205] width 47 height 19
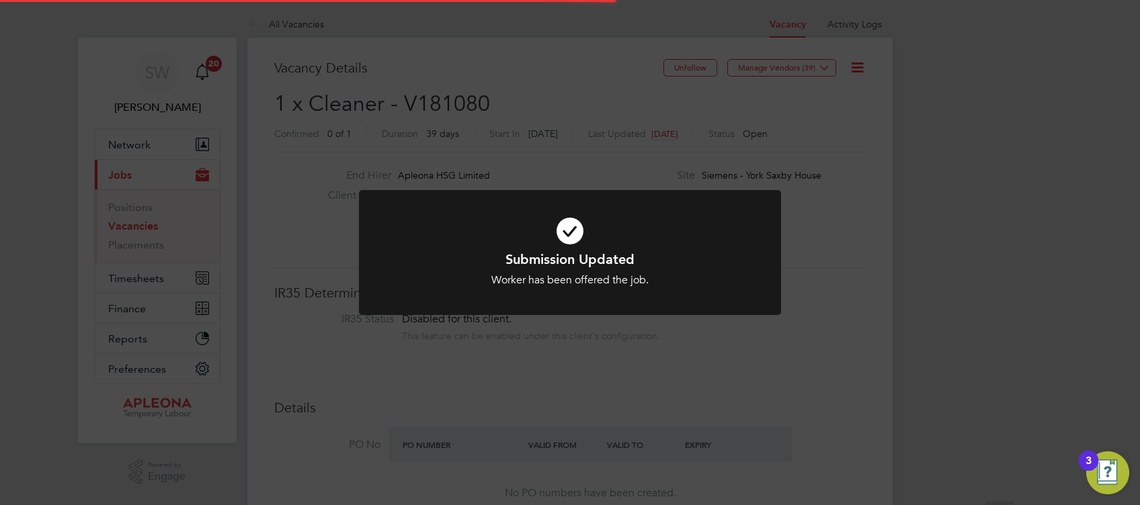
scroll to position [40, 93]
click at [571, 231] on icon at bounding box center [569, 231] width 349 height 52
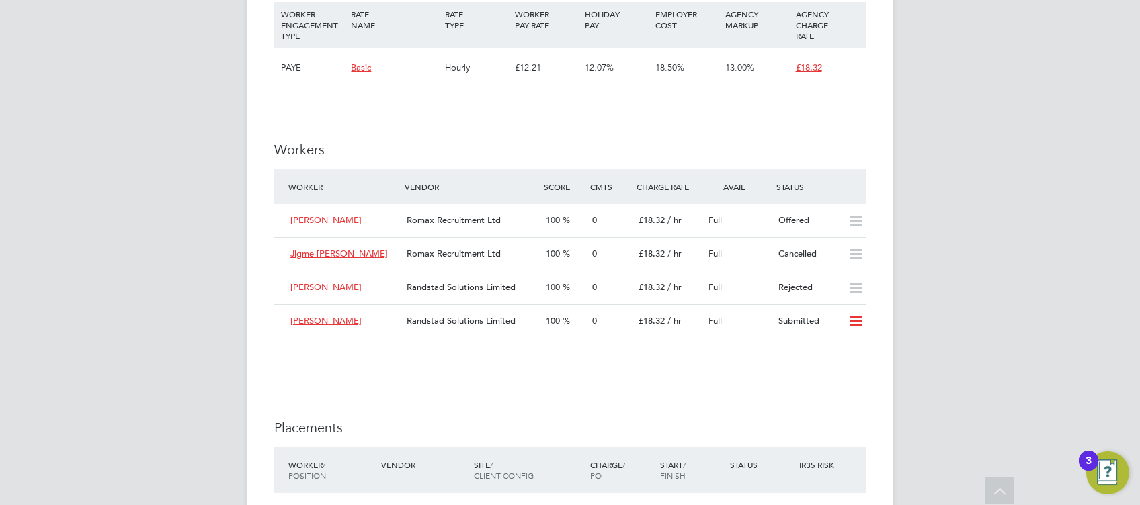
scroll to position [1254, 0]
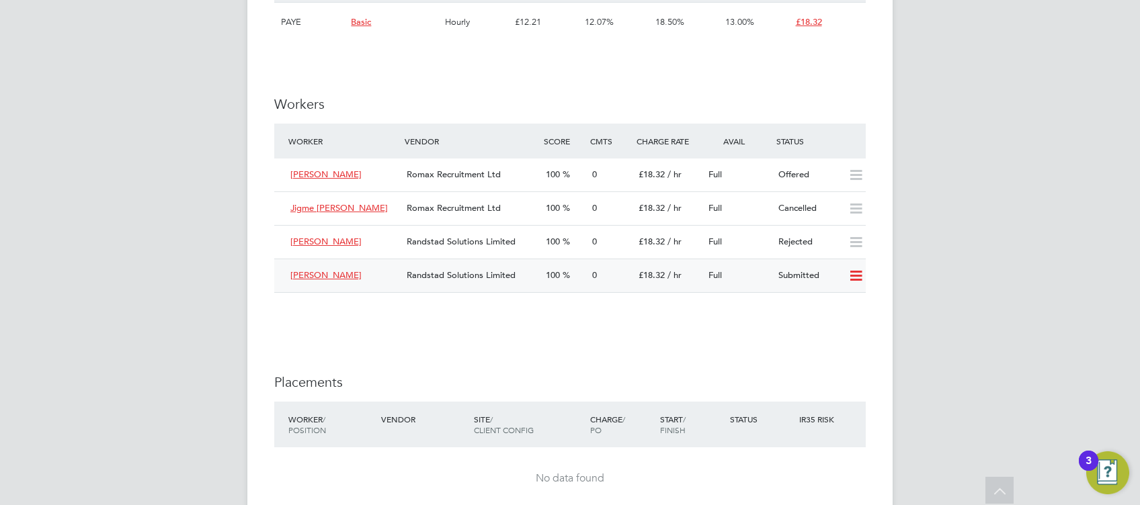
click at [860, 274] on icon at bounding box center [855, 276] width 17 height 11
click at [837, 325] on li "Reject" at bounding box center [838, 325] width 47 height 19
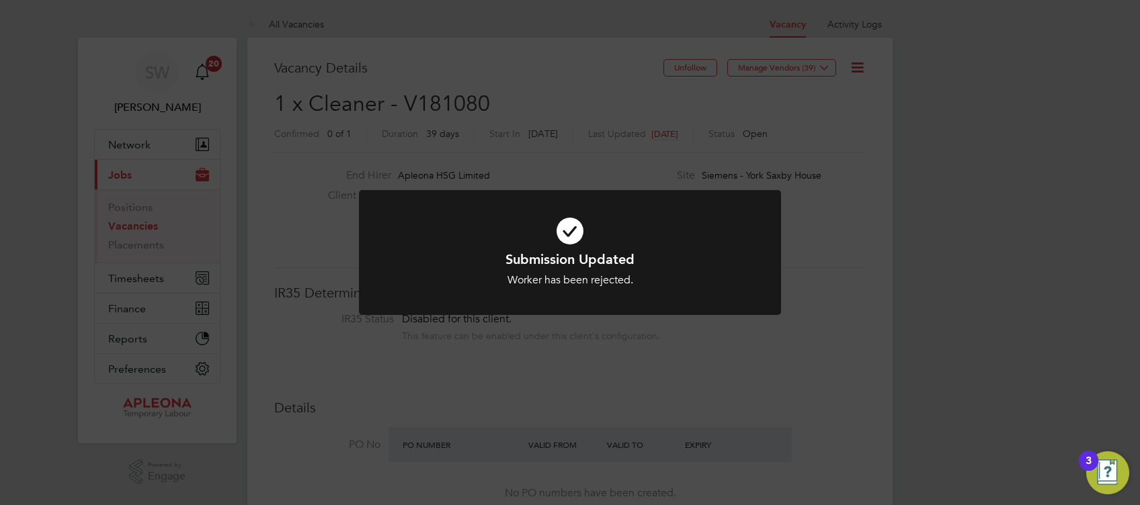
click at [571, 228] on icon at bounding box center [569, 231] width 349 height 52
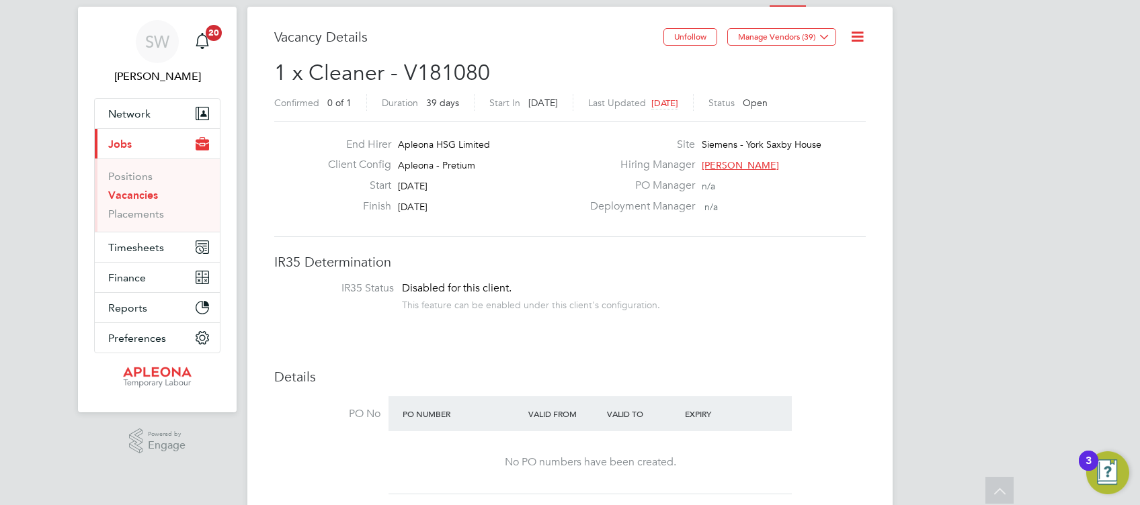
scroll to position [0, 0]
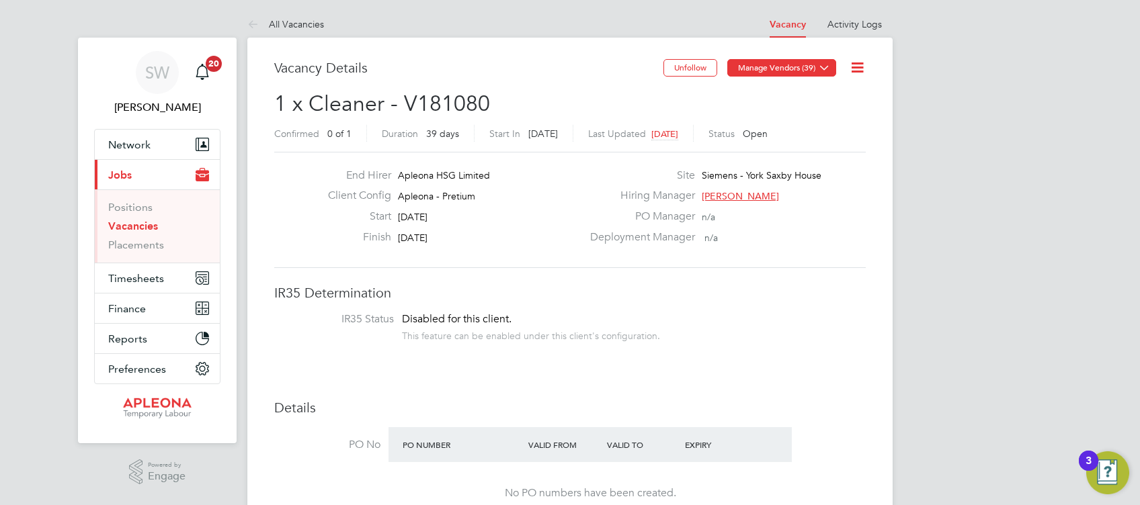
click at [826, 67] on icon at bounding box center [824, 68] width 10 height 10
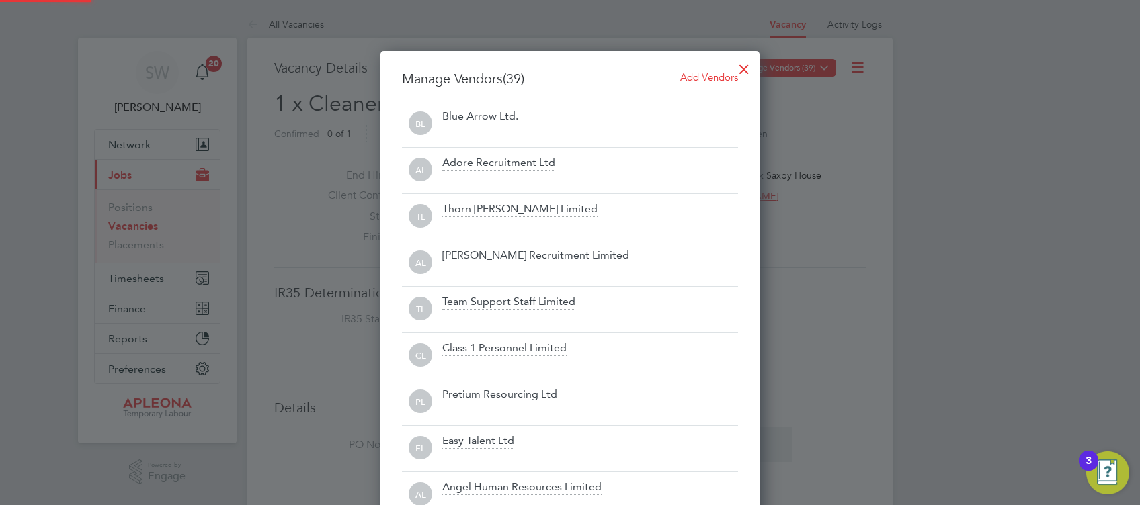
scroll to position [1883, 379]
click at [712, 168] on div "Adore Recruitment Ltd" at bounding box center [590, 171] width 296 height 30
click at [747, 69] on div at bounding box center [744, 66] width 24 height 24
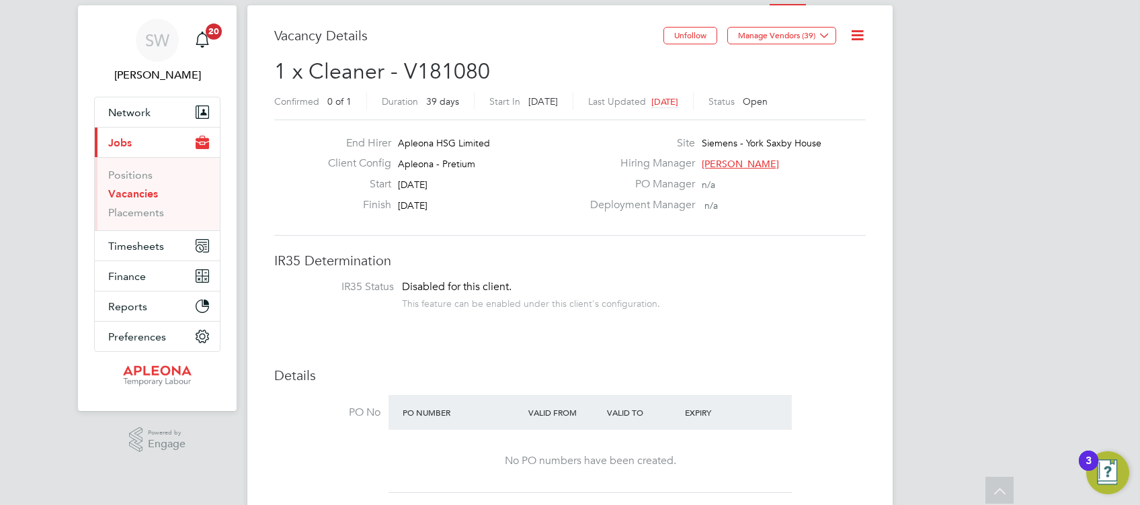
scroll to position [0, 0]
